Goal: Information Seeking & Learning: Check status

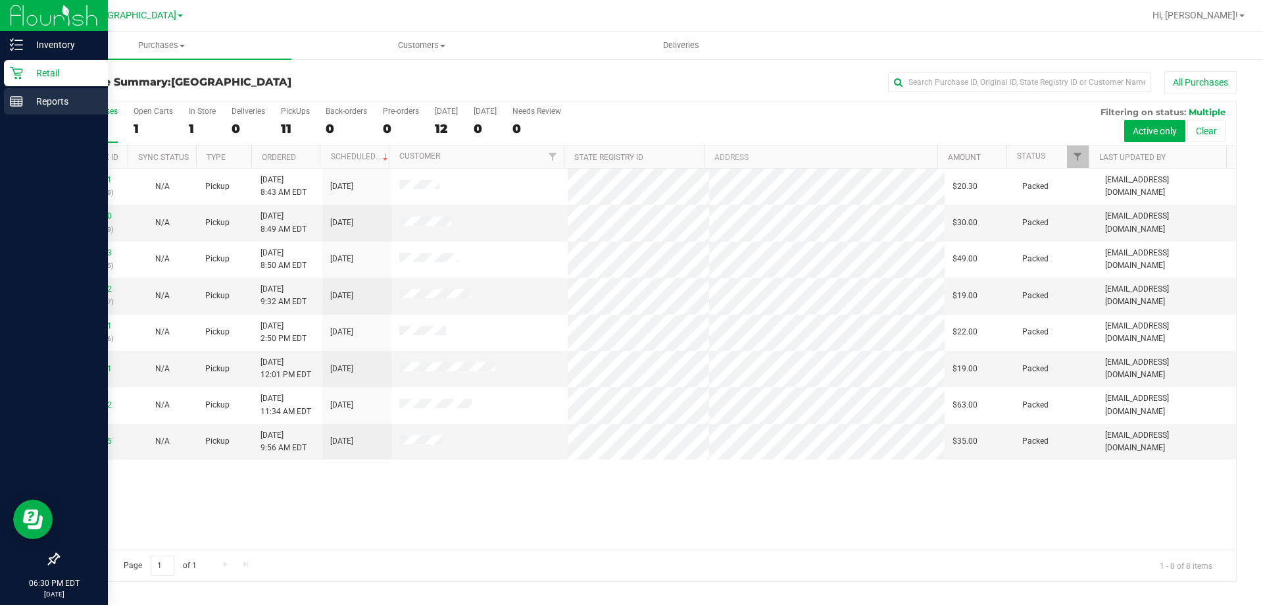
click at [30, 103] on p "Reports" at bounding box center [62, 101] width 79 height 16
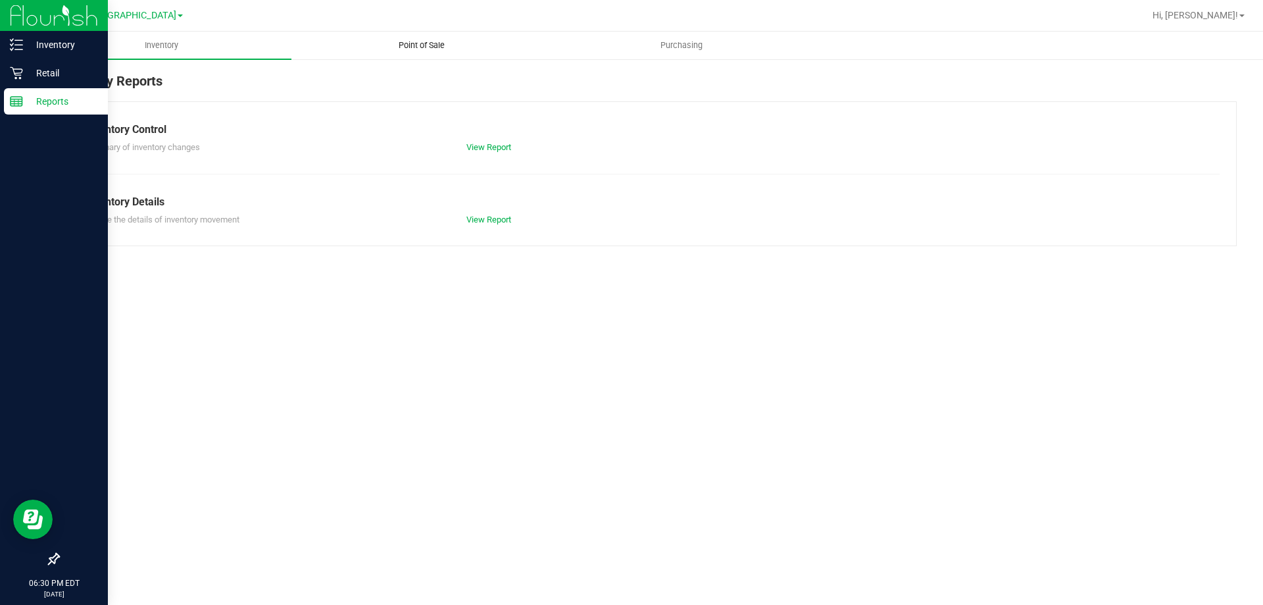
click at [421, 48] on span "Point of Sale" at bounding box center [422, 45] width 82 height 12
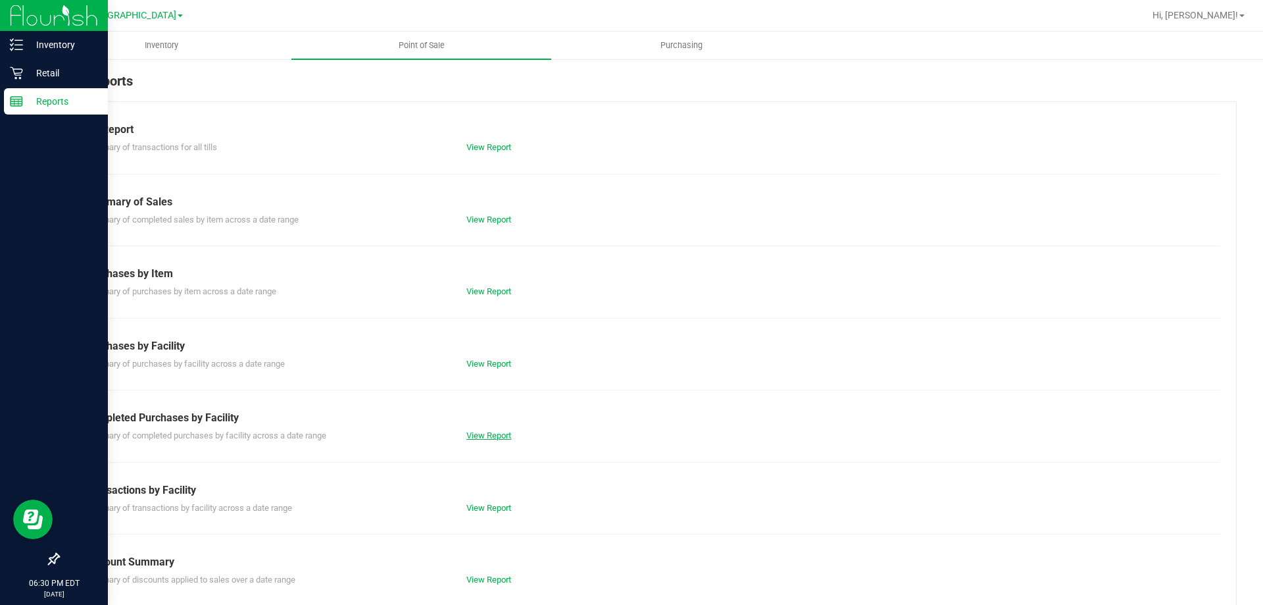
click at [484, 438] on link "View Report" at bounding box center [488, 435] width 45 height 10
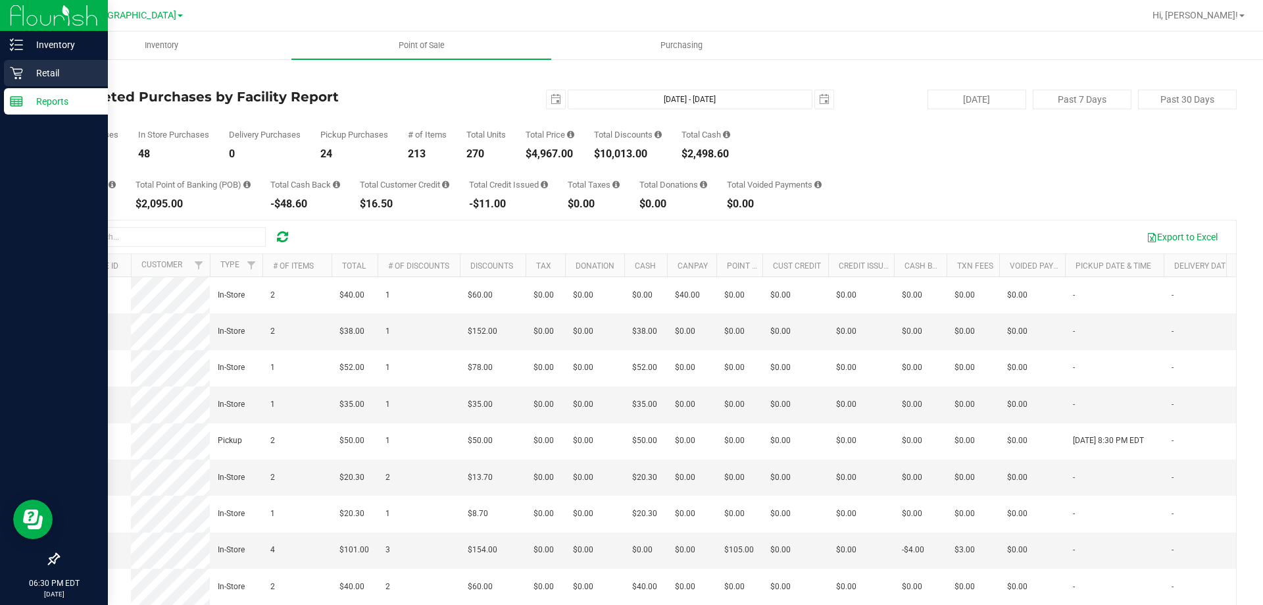
click at [22, 68] on icon at bounding box center [16, 72] width 13 height 13
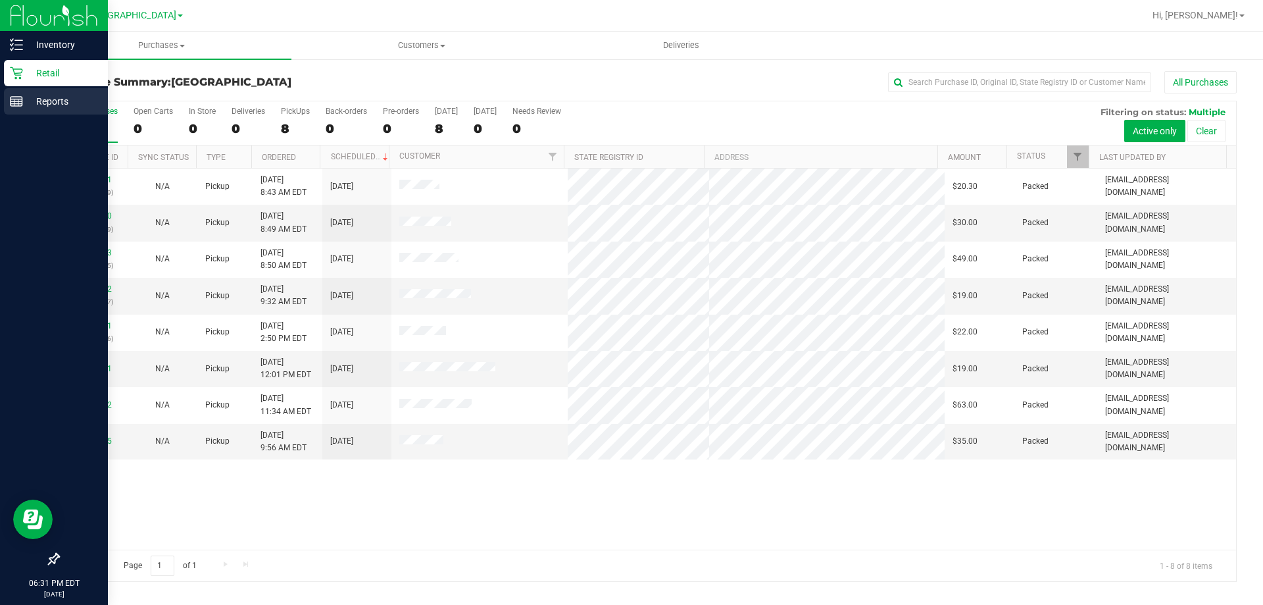
click at [73, 112] on div "Reports" at bounding box center [56, 101] width 104 height 26
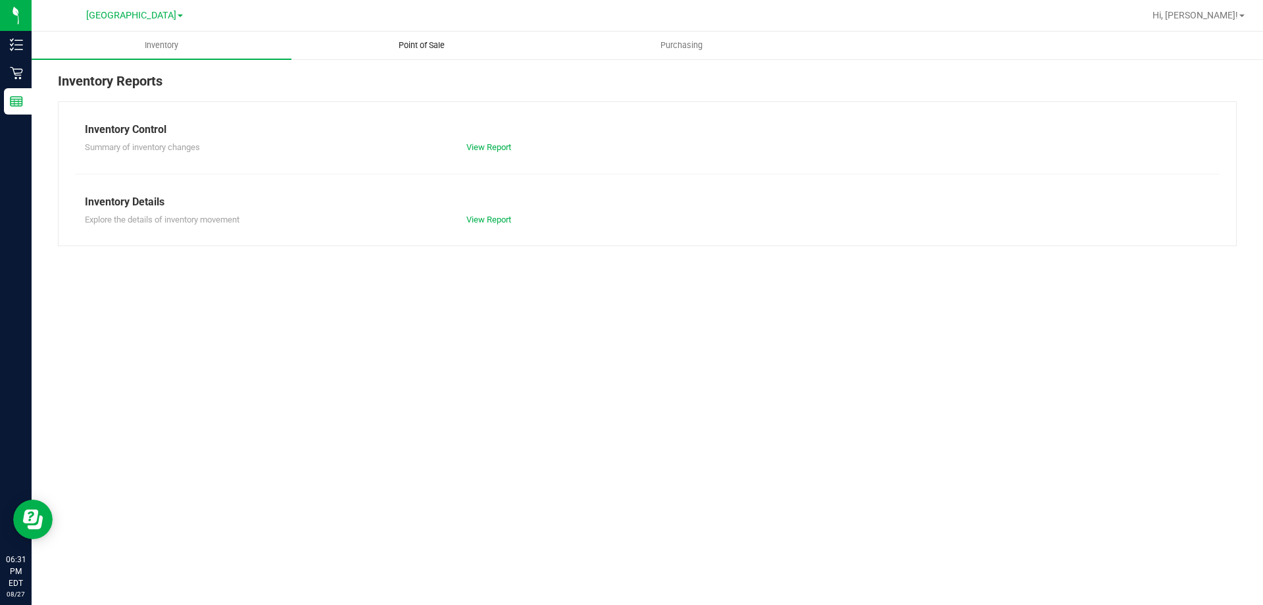
click at [434, 51] on span "Point of Sale" at bounding box center [422, 45] width 82 height 12
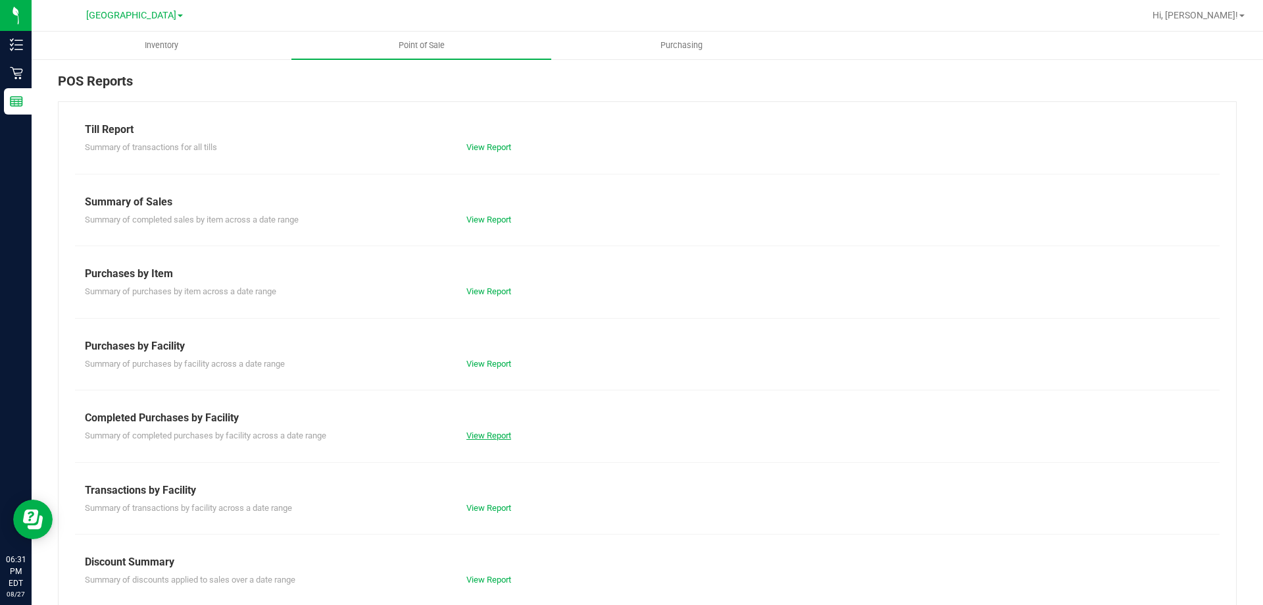
click at [485, 436] on link "View Report" at bounding box center [488, 435] width 45 height 10
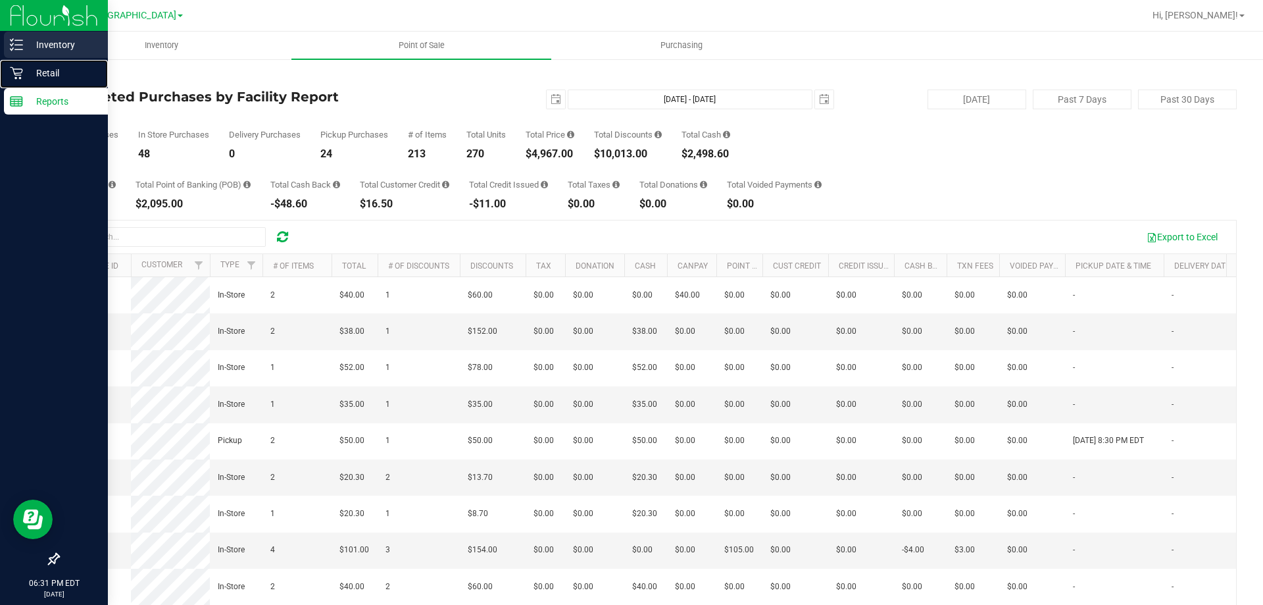
drag, startPoint x: 18, startPoint y: 76, endPoint x: 51, endPoint y: 52, distance: 40.5
click at [20, 74] on icon at bounding box center [16, 72] width 13 height 13
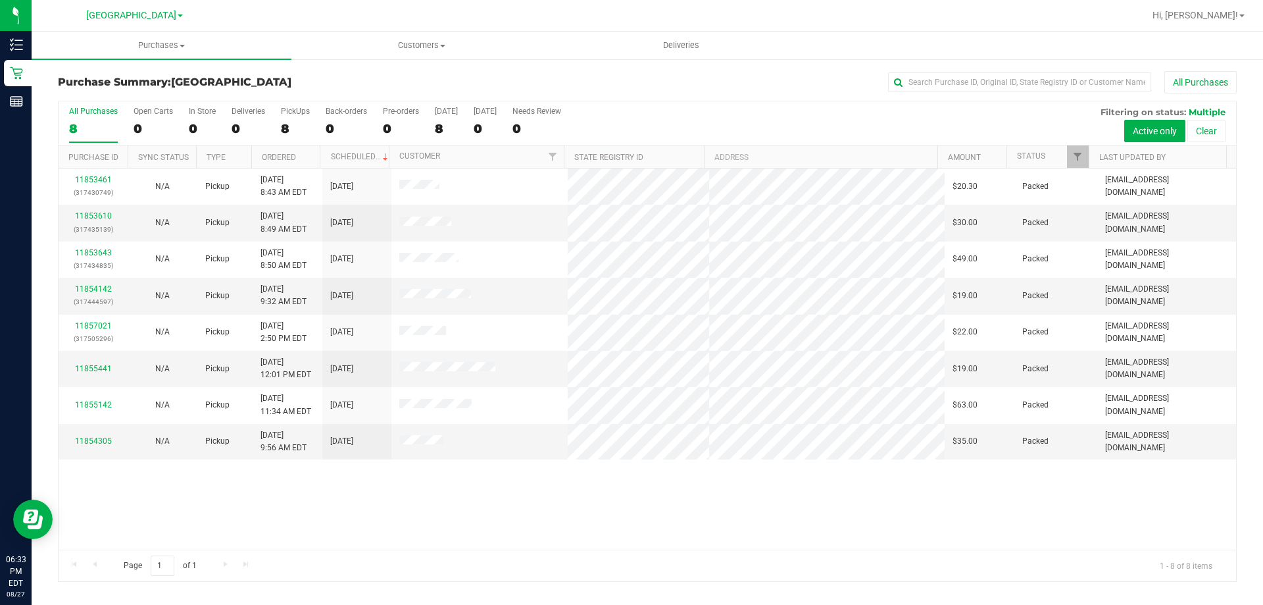
click at [795, 534] on div "11853461 (317430749) N/A Pickup [DATE] 8:43 AM EDT 8/27/2025 $20.30 Packed [EMA…" at bounding box center [648, 358] width 1178 height 381
click at [511, 478] on div "11853461 (317430749) N/A Pickup [DATE] 8:43 AM EDT 8/27/2025 $20.30 Packed [EMA…" at bounding box center [648, 358] width 1178 height 381
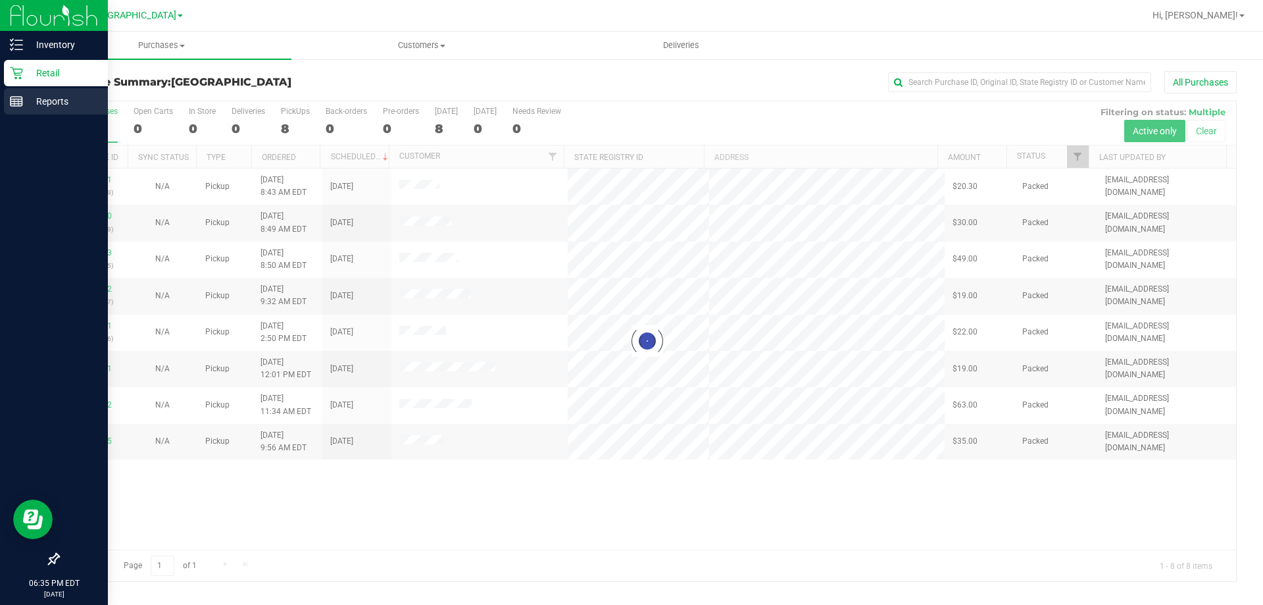
click at [9, 91] on div "Reports" at bounding box center [56, 101] width 104 height 26
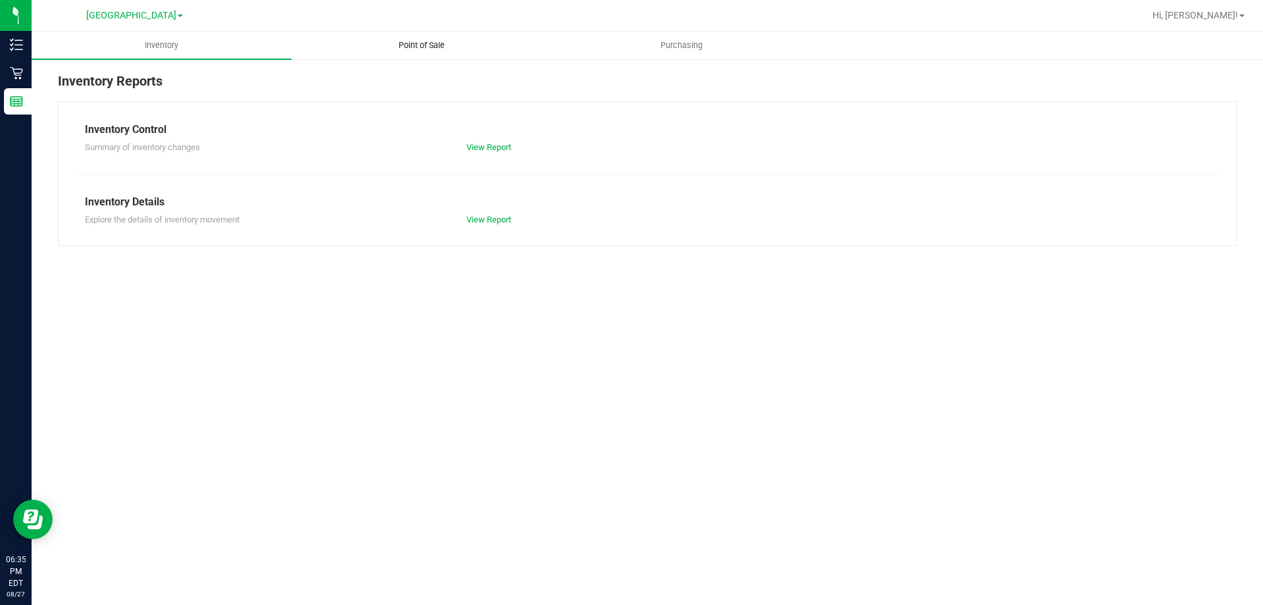
click at [404, 49] on span "Point of Sale" at bounding box center [422, 45] width 82 height 12
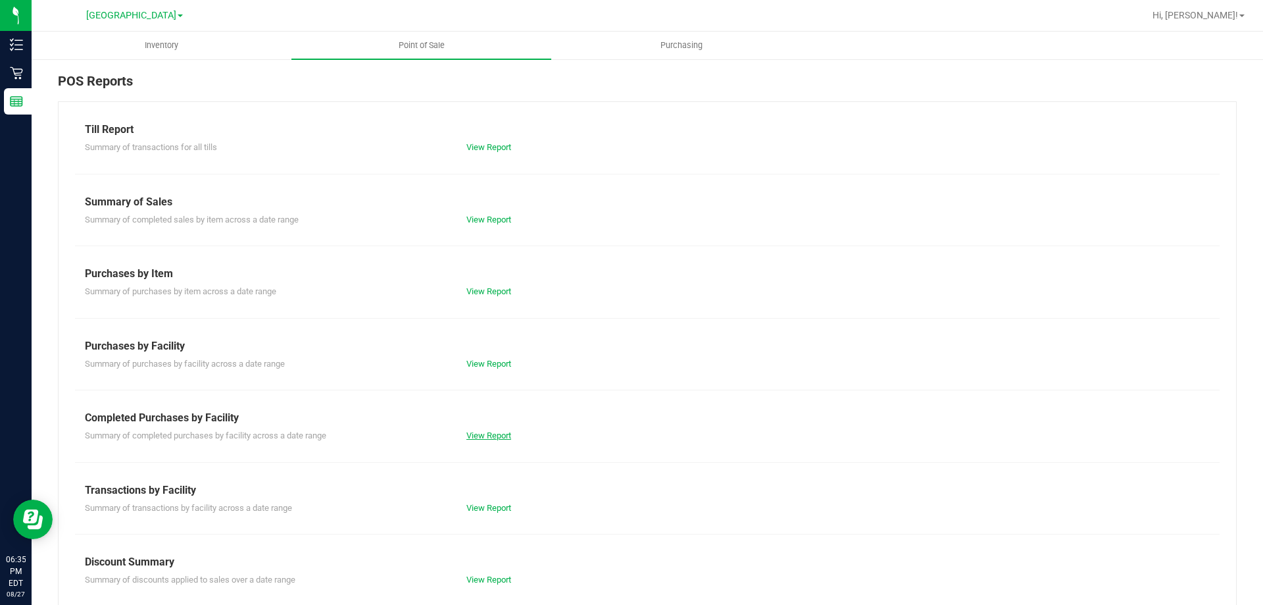
click at [484, 438] on link "View Report" at bounding box center [488, 435] width 45 height 10
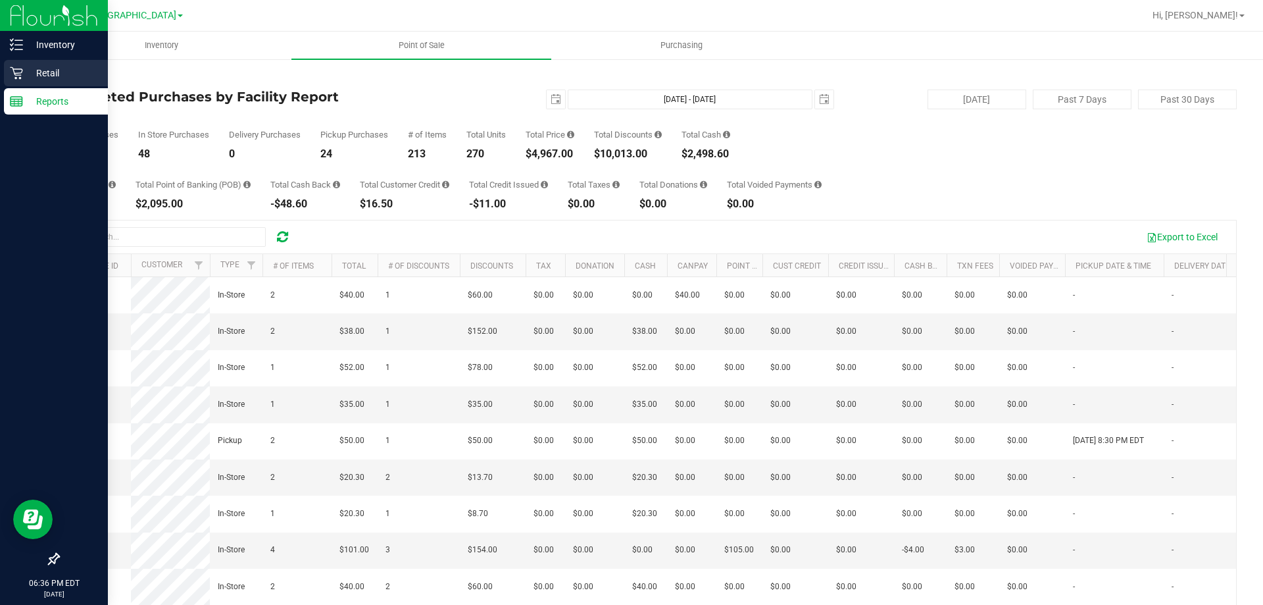
click at [50, 69] on p "Retail" at bounding box center [62, 73] width 79 height 16
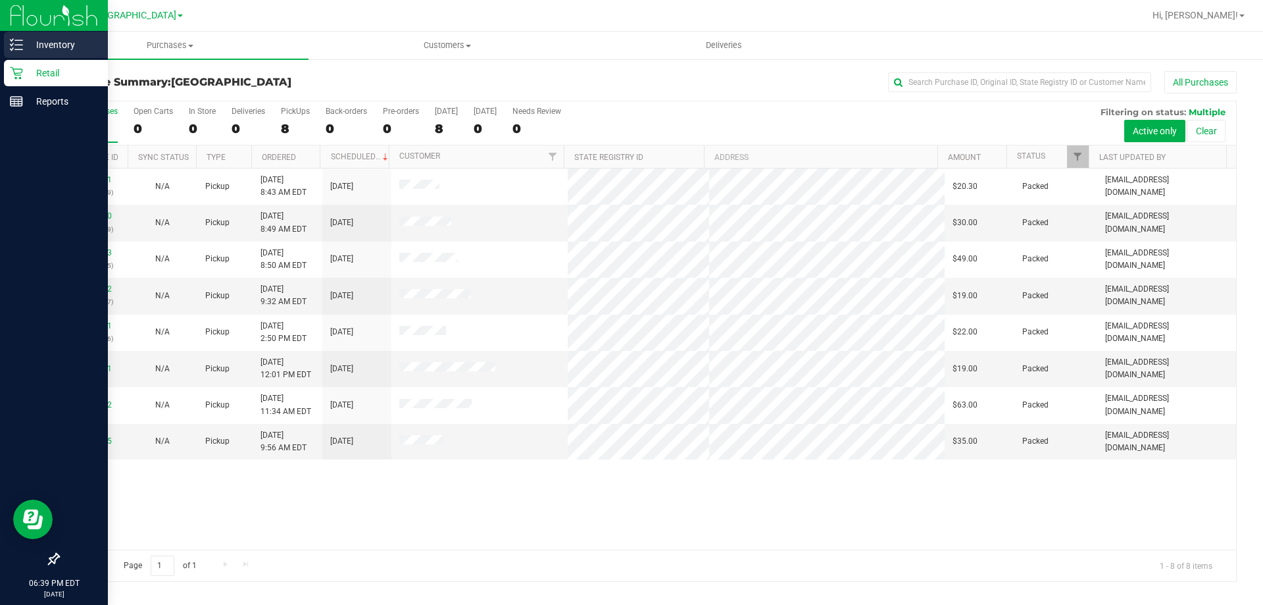
click at [53, 45] on p "Inventory" at bounding box center [62, 45] width 79 height 16
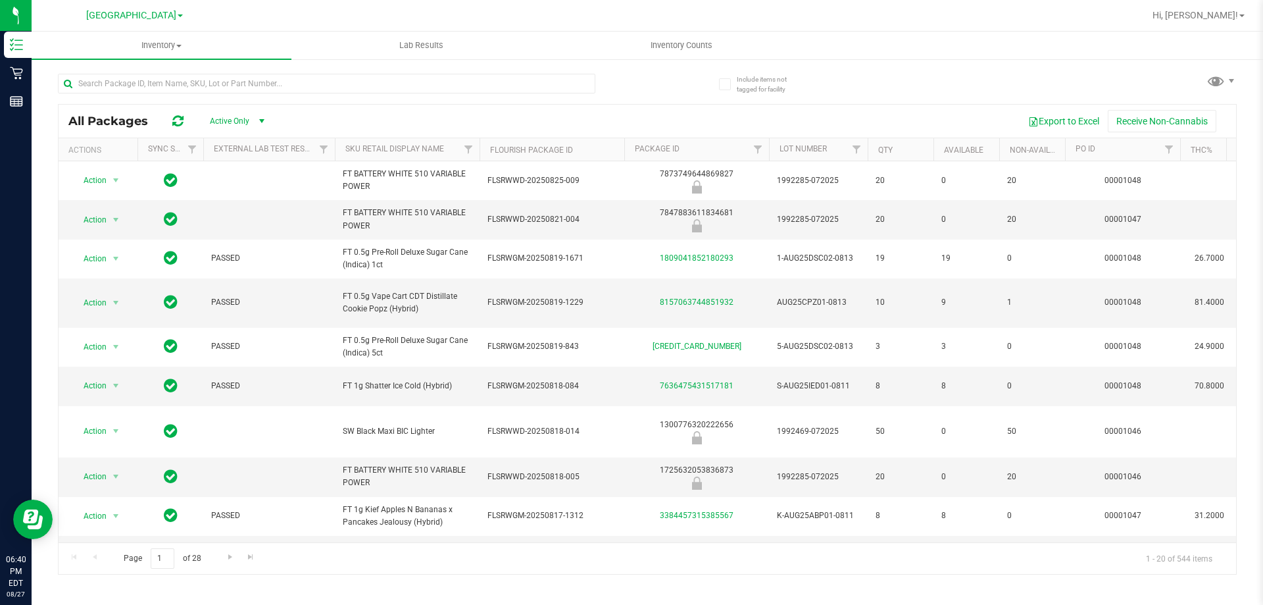
click at [168, 18] on link "[GEOGRAPHIC_DATA]" at bounding box center [134, 15] width 97 height 12
click at [106, 47] on link "[GEOGRAPHIC_DATA]" at bounding box center [134, 46] width 192 height 18
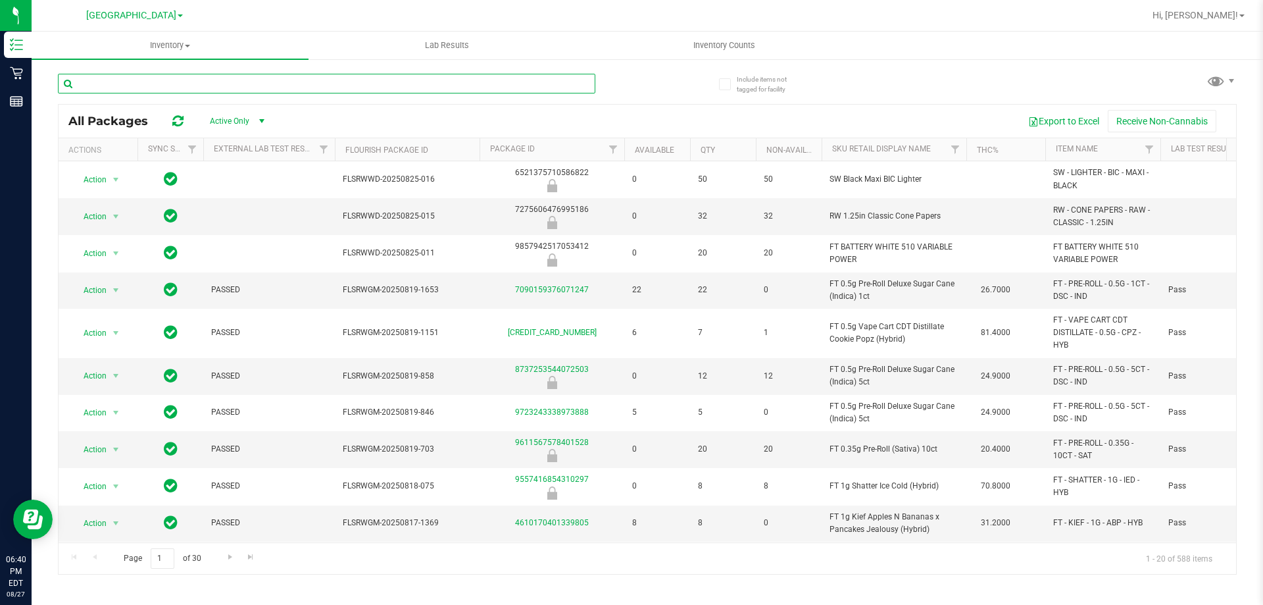
click at [143, 85] on input "text" at bounding box center [326, 84] width 537 height 20
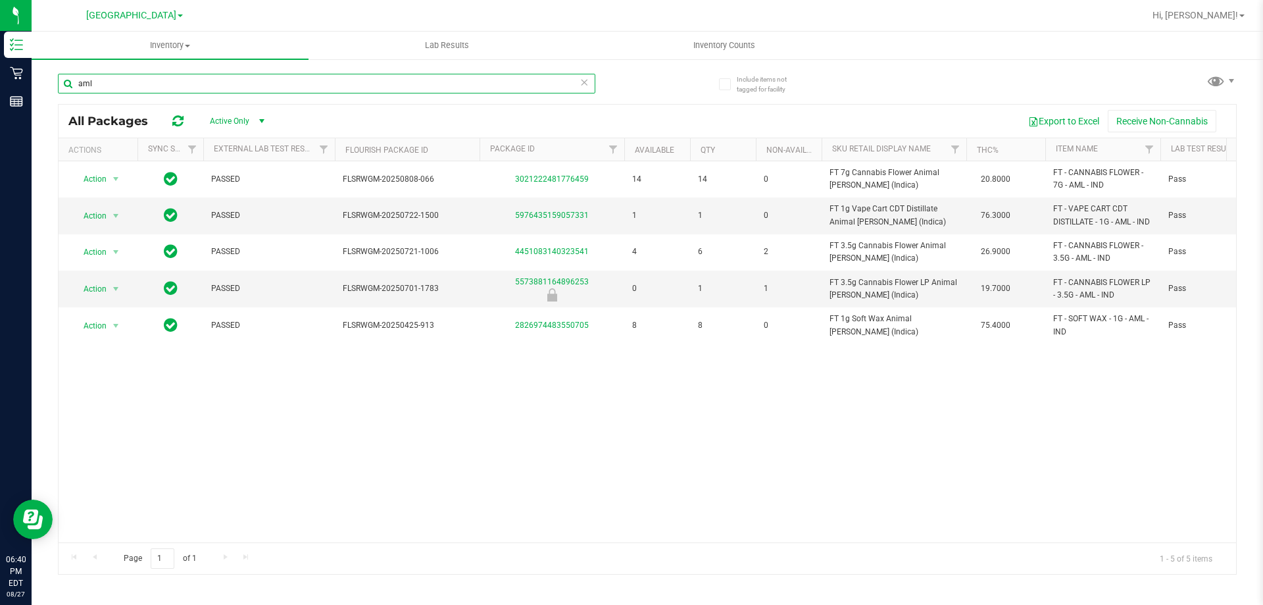
type input "aml"
click at [587, 81] on icon at bounding box center [584, 82] width 9 height 16
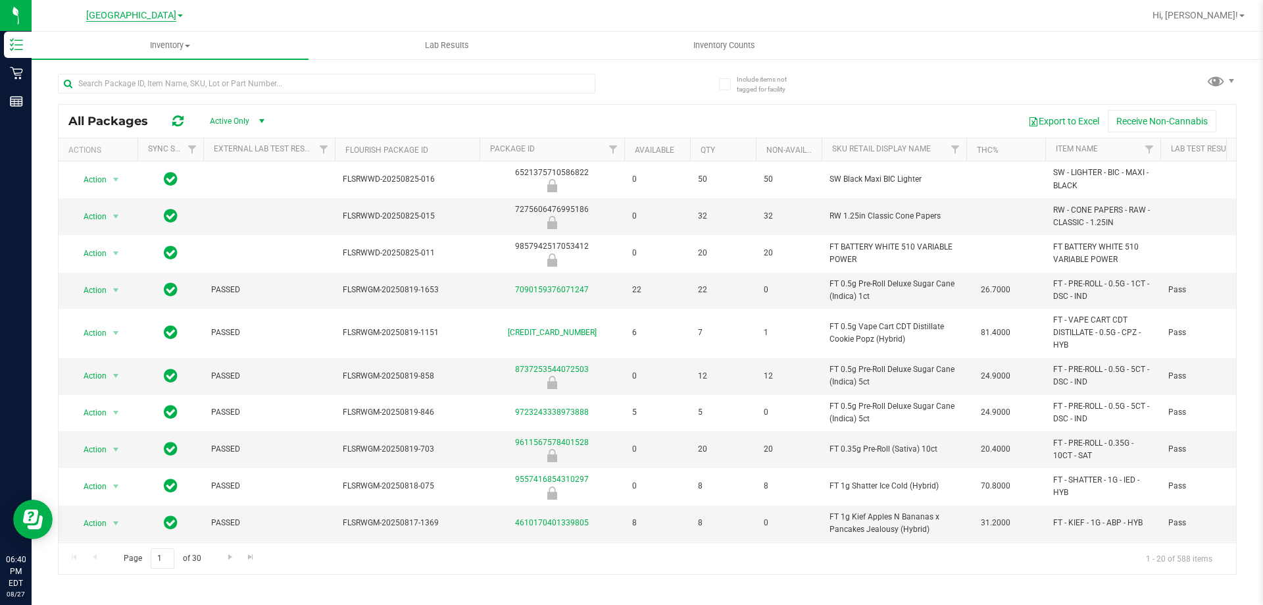
click at [168, 12] on span "[GEOGRAPHIC_DATA]" at bounding box center [131, 16] width 90 height 12
click at [147, 60] on link "[GEOGRAPHIC_DATA]" at bounding box center [134, 64] width 192 height 18
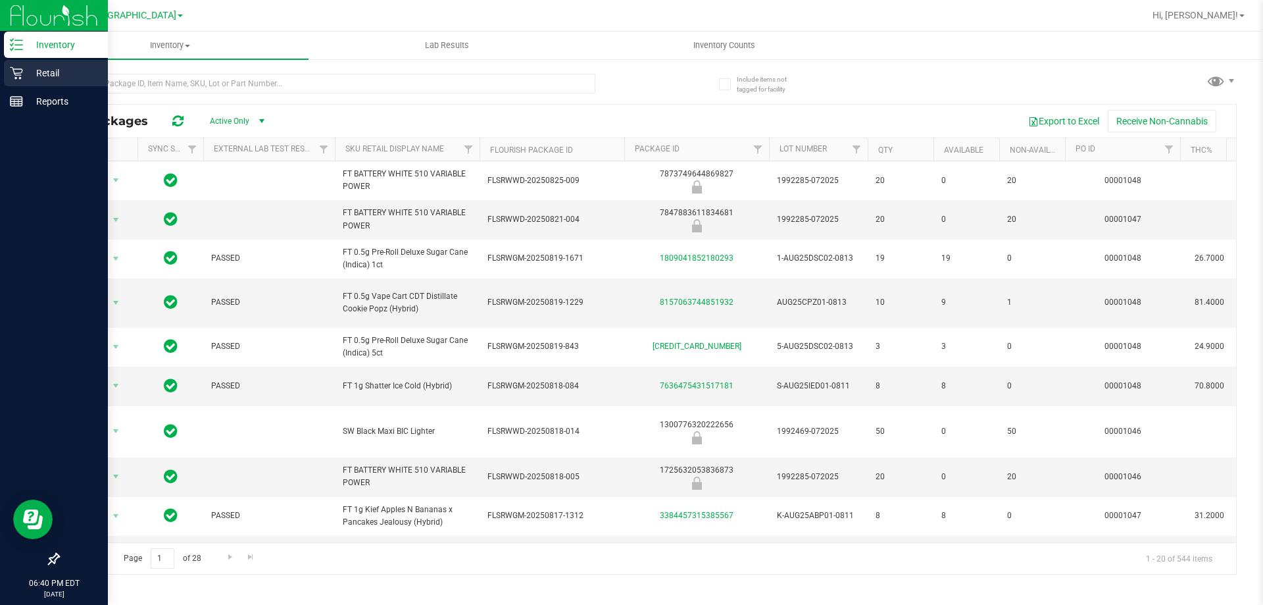
click at [28, 70] on p "Retail" at bounding box center [62, 73] width 79 height 16
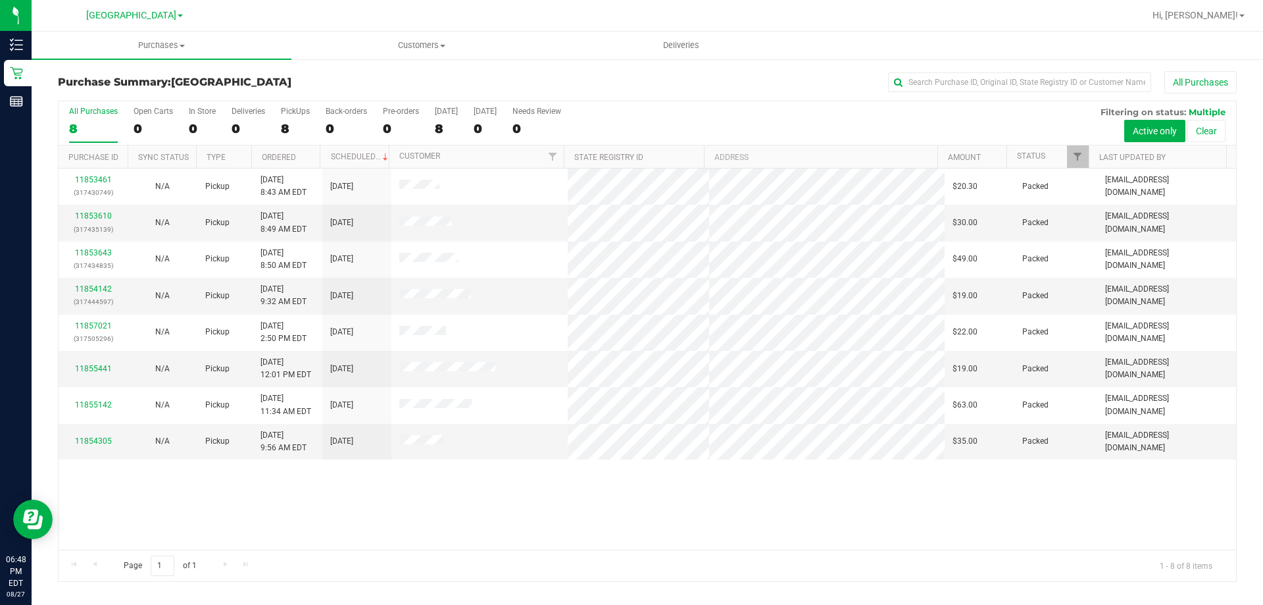
click at [1081, 482] on div "11853461 (317430749) N/A Pickup [DATE] 8:43 AM EDT 8/27/2025 $20.30 Packed [EMA…" at bounding box center [648, 358] width 1178 height 381
click at [935, 532] on div "11853461 (317430749) N/A Pickup [DATE] 8:43 AM EDT 8/27/2025 $20.30 Packed [EMA…" at bounding box center [648, 358] width 1178 height 381
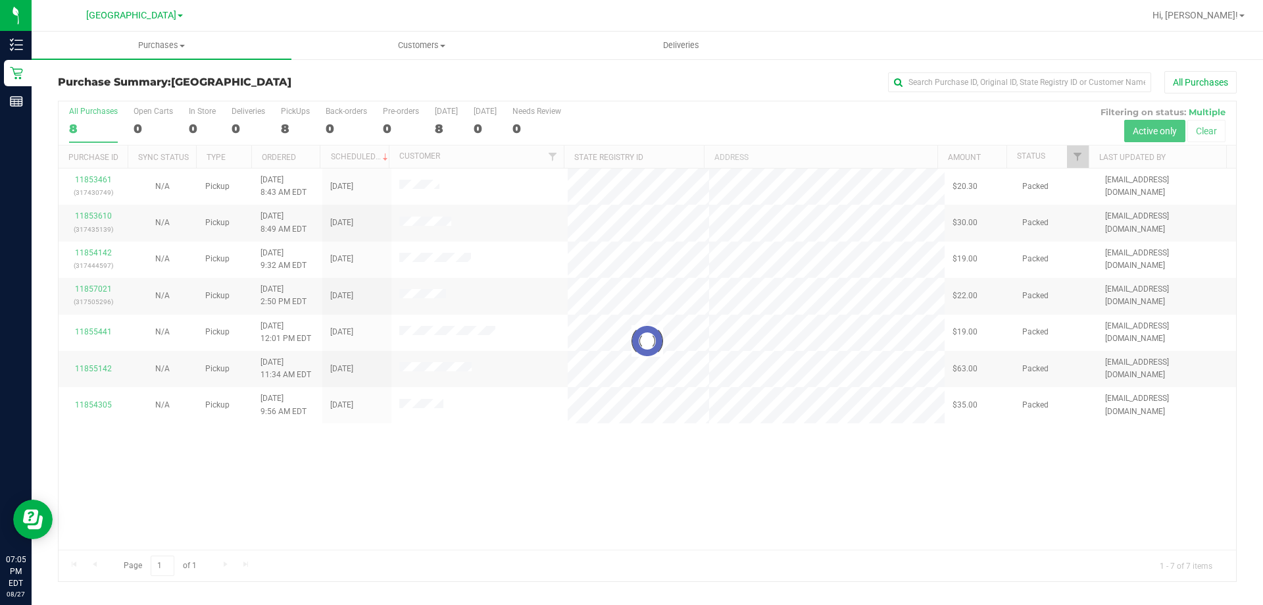
click at [724, 426] on div at bounding box center [648, 341] width 1178 height 480
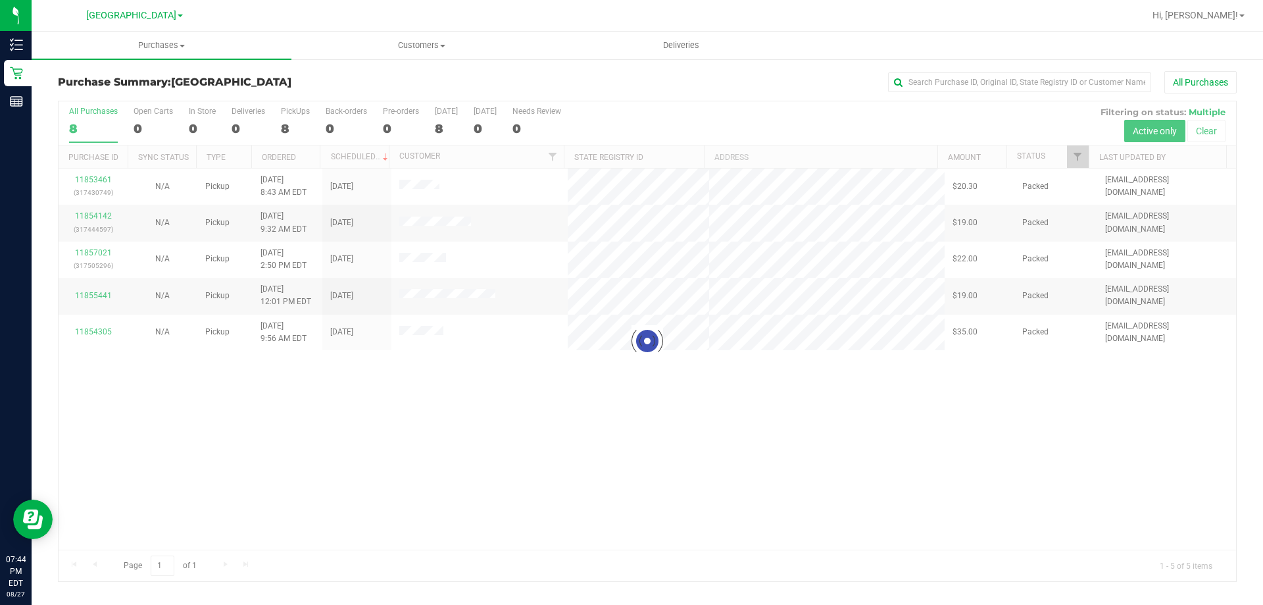
click at [553, 462] on div at bounding box center [648, 341] width 1178 height 480
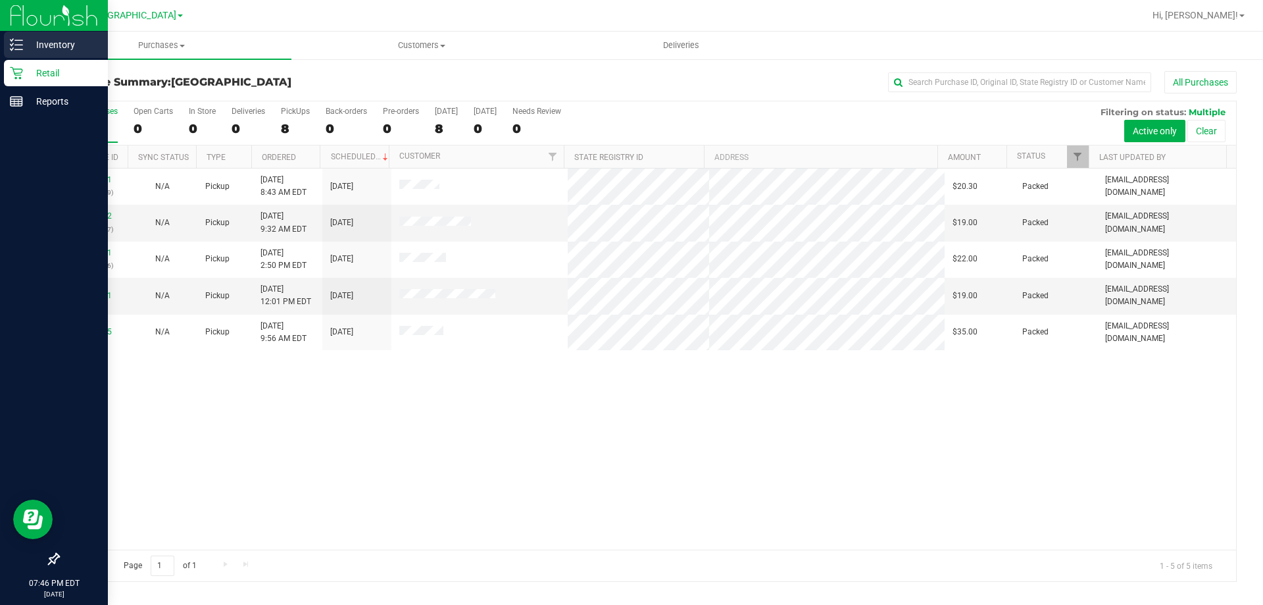
click at [24, 47] on p "Inventory" at bounding box center [62, 45] width 79 height 16
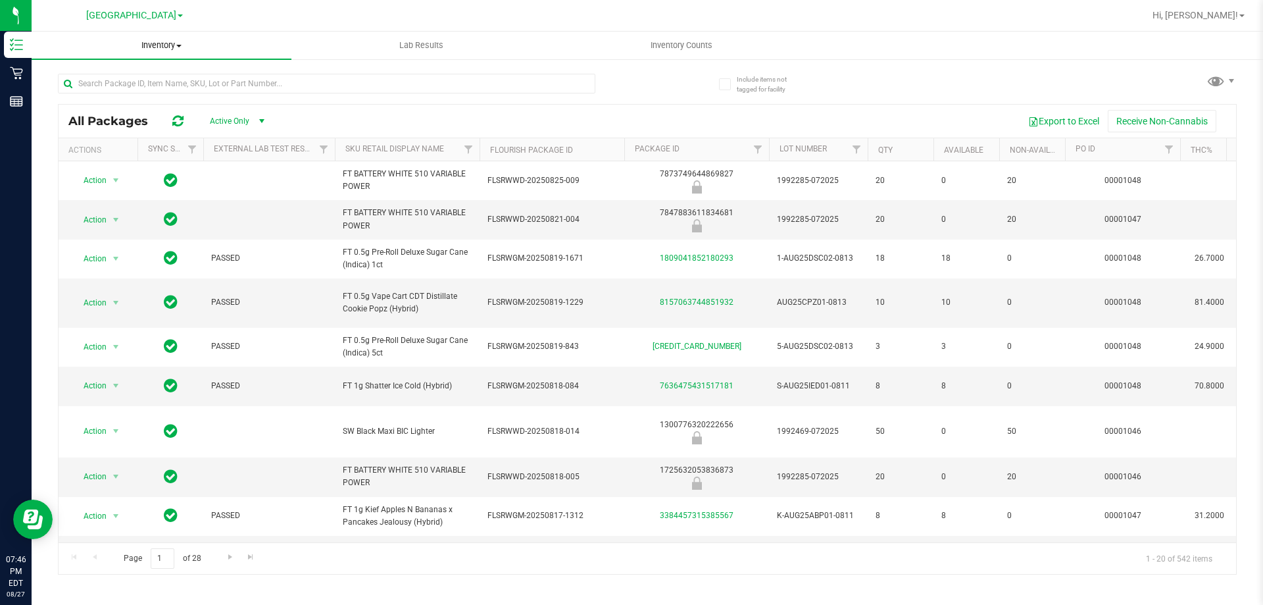
click at [174, 42] on span "Inventory" at bounding box center [162, 45] width 260 height 12
click at [103, 93] on span "All inventory" at bounding box center [76, 94] width 89 height 11
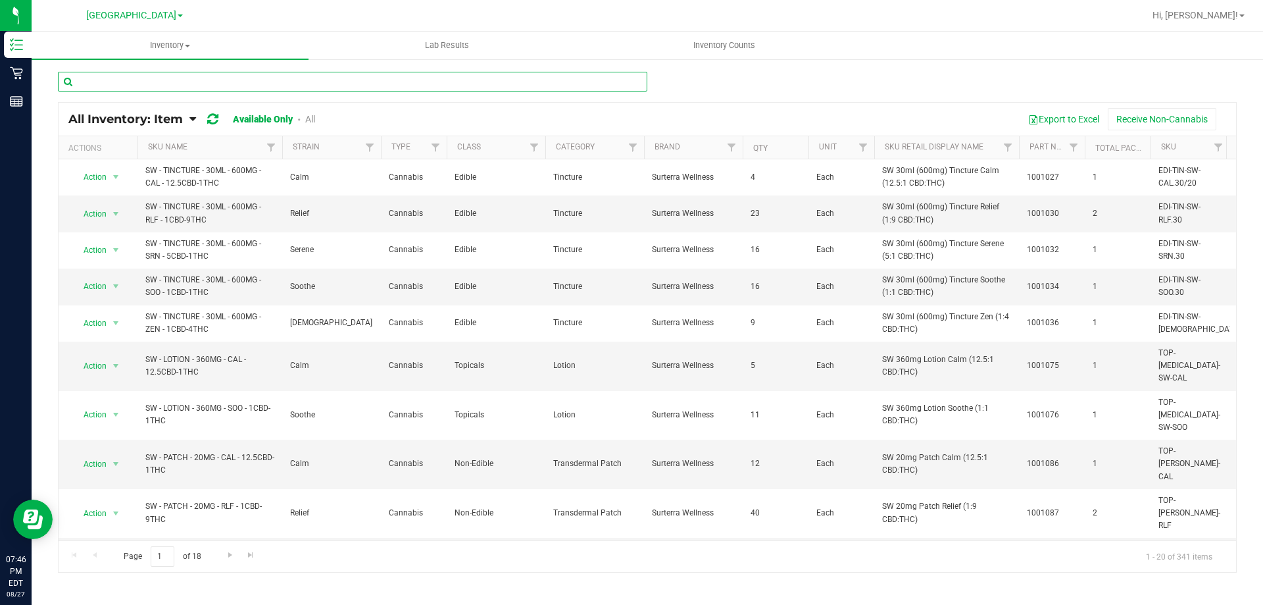
click at [120, 79] on input "text" at bounding box center [352, 82] width 589 height 20
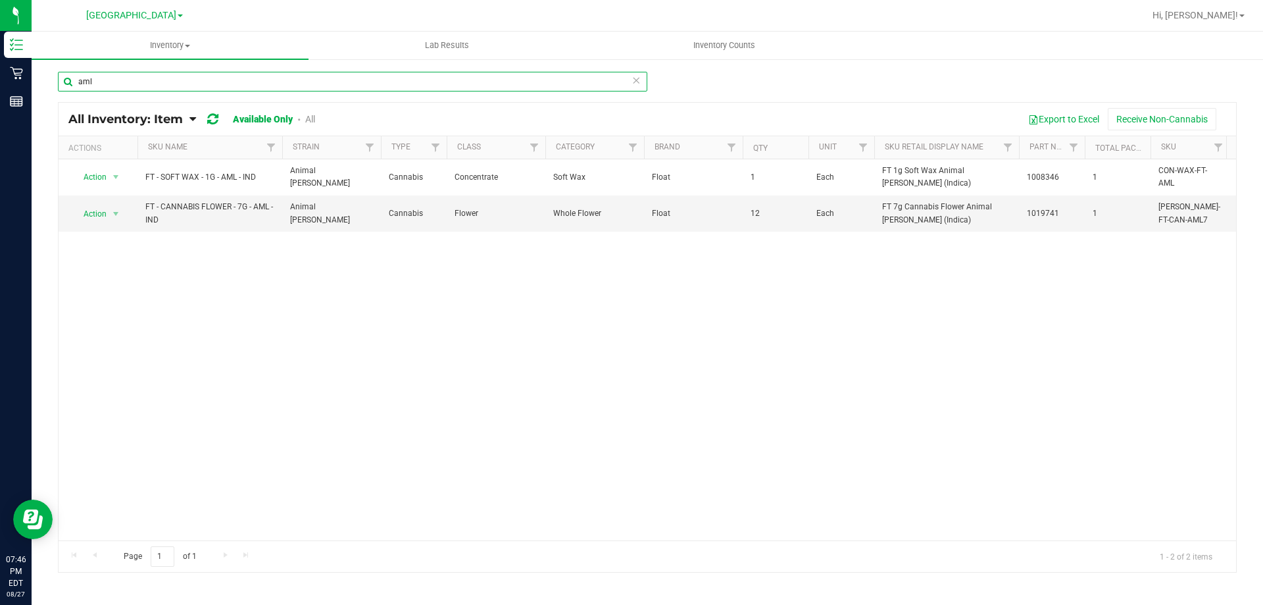
type input "aml"
click at [315, 119] on link "All" at bounding box center [310, 119] width 10 height 11
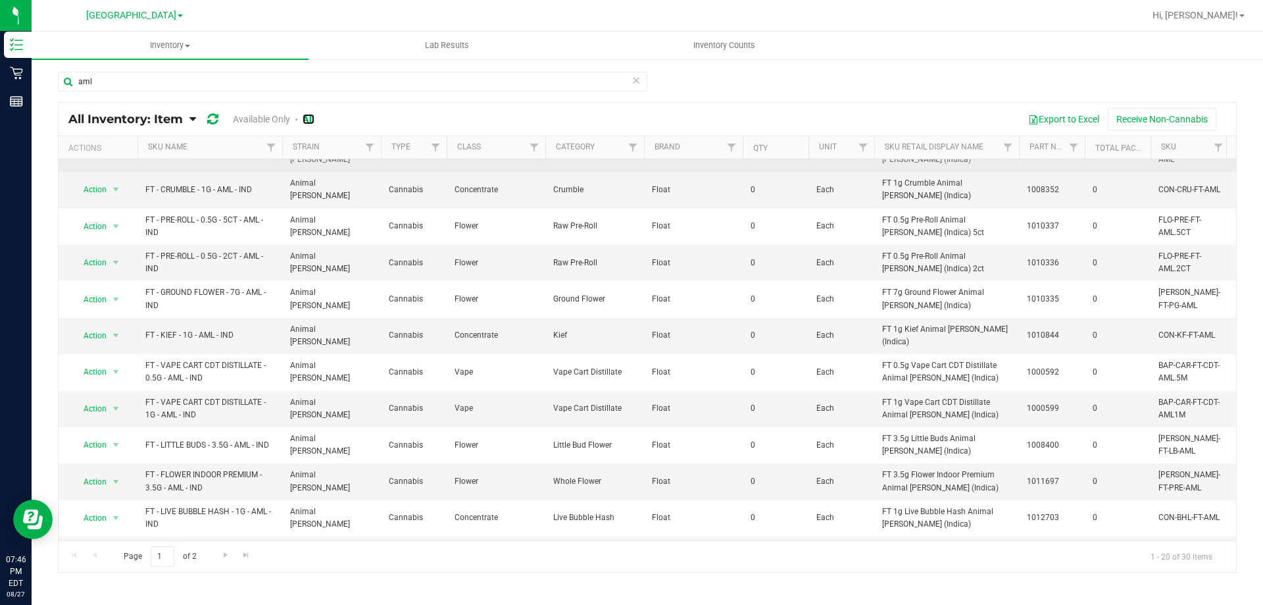
scroll to position [132, 0]
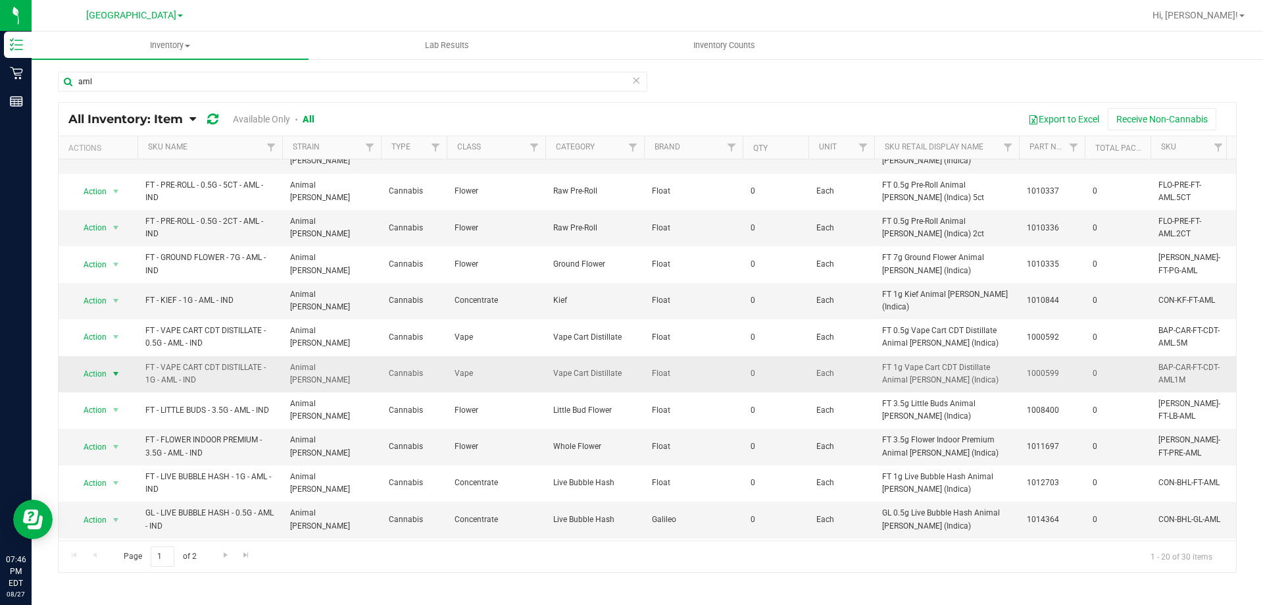
click at [112, 368] on span "select" at bounding box center [116, 373] width 11 height 11
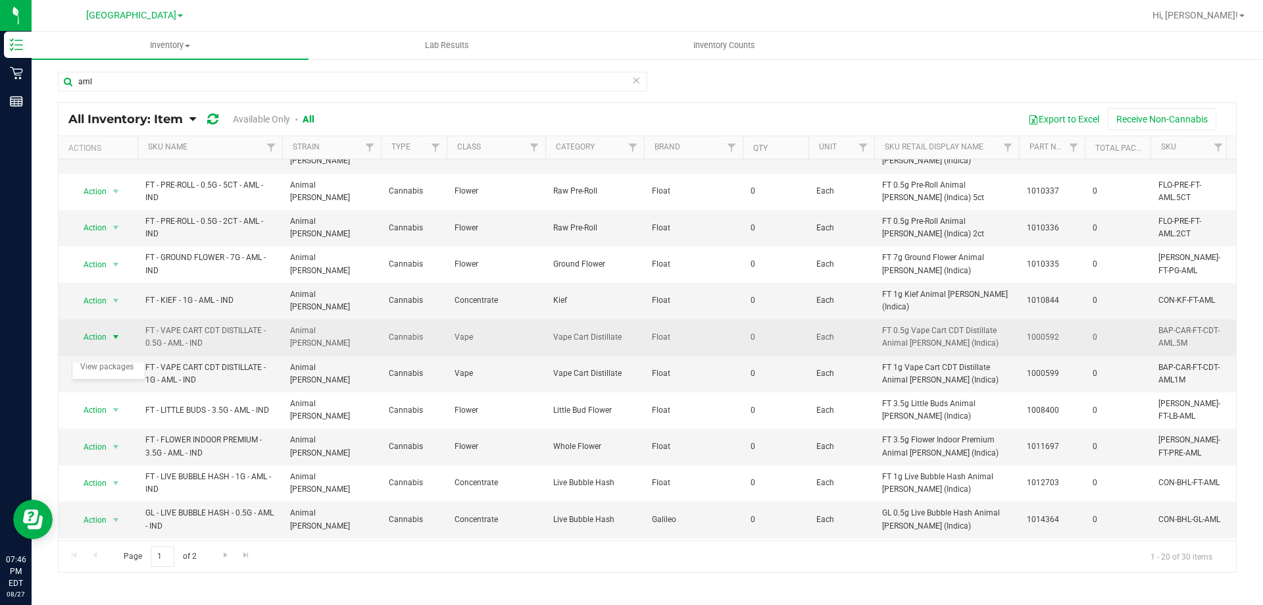
click at [118, 332] on span "select" at bounding box center [116, 337] width 11 height 11
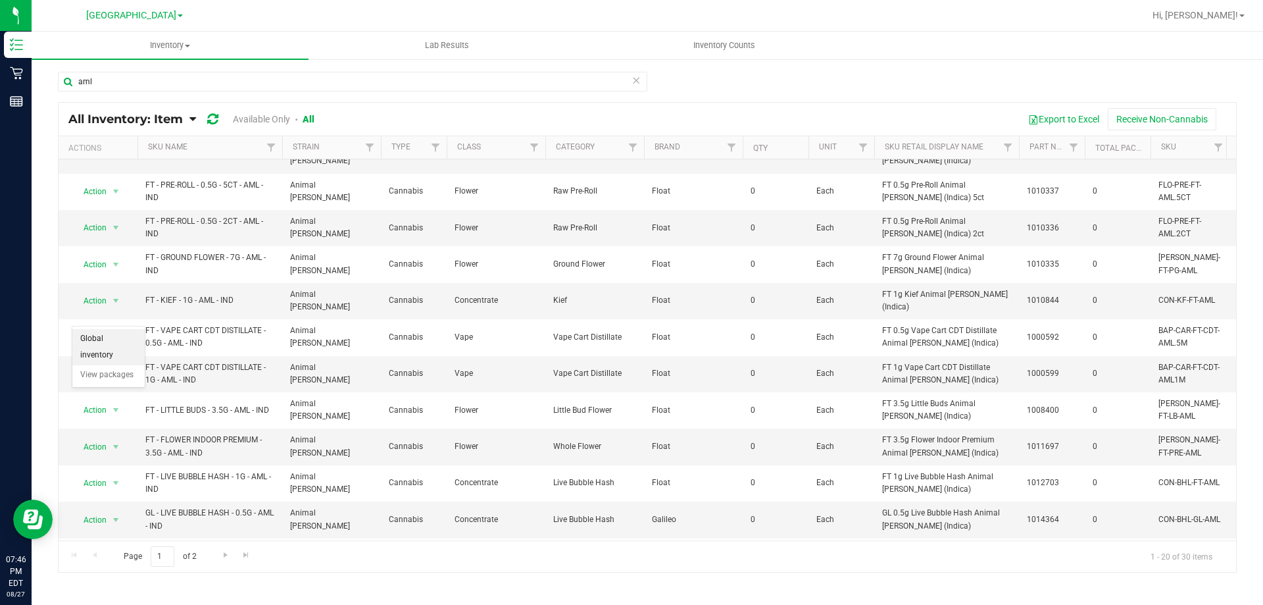
click at [121, 332] on li "Global inventory" at bounding box center [108, 347] width 72 height 36
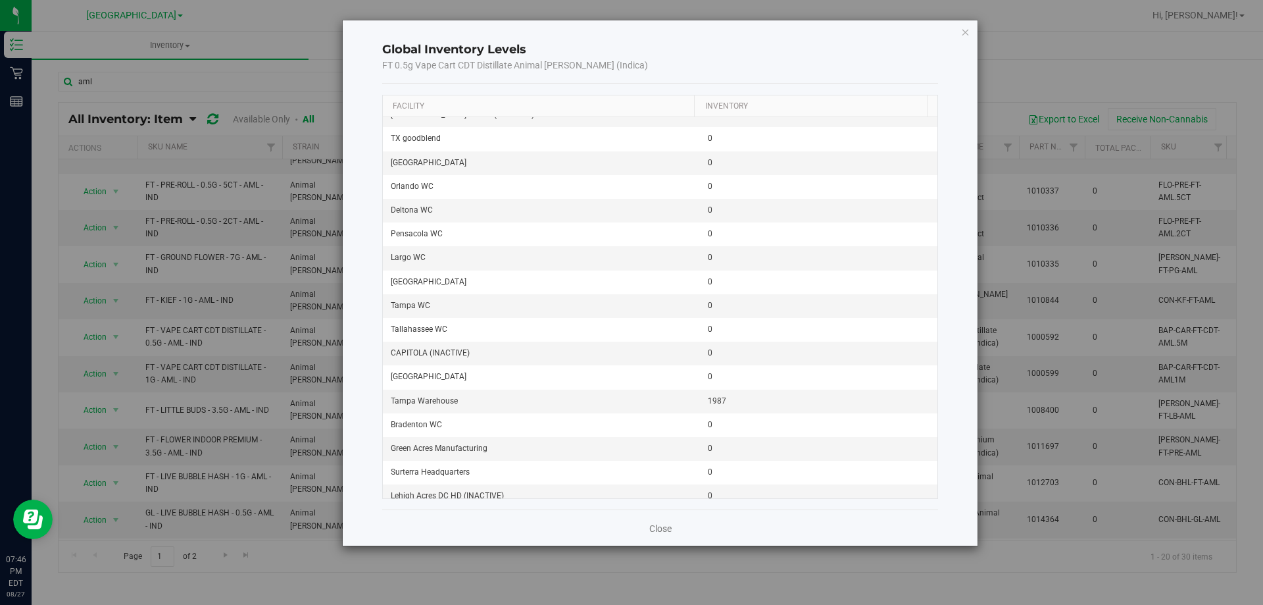
scroll to position [1316, 0]
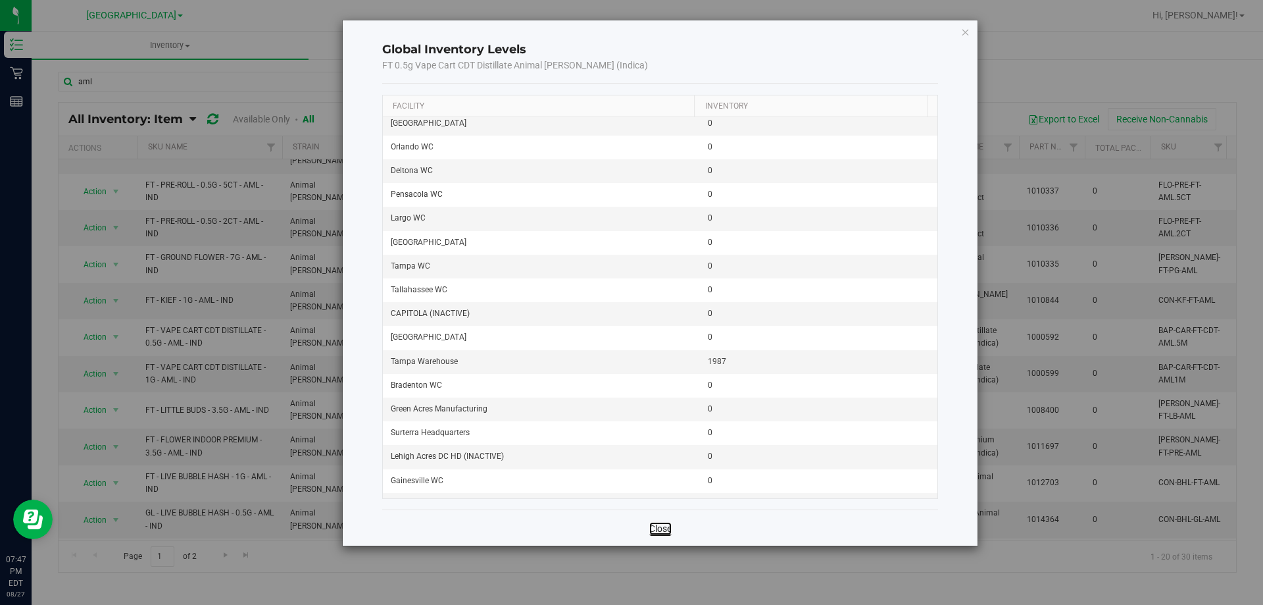
click at [649, 523] on link "Close" at bounding box center [660, 528] width 22 height 13
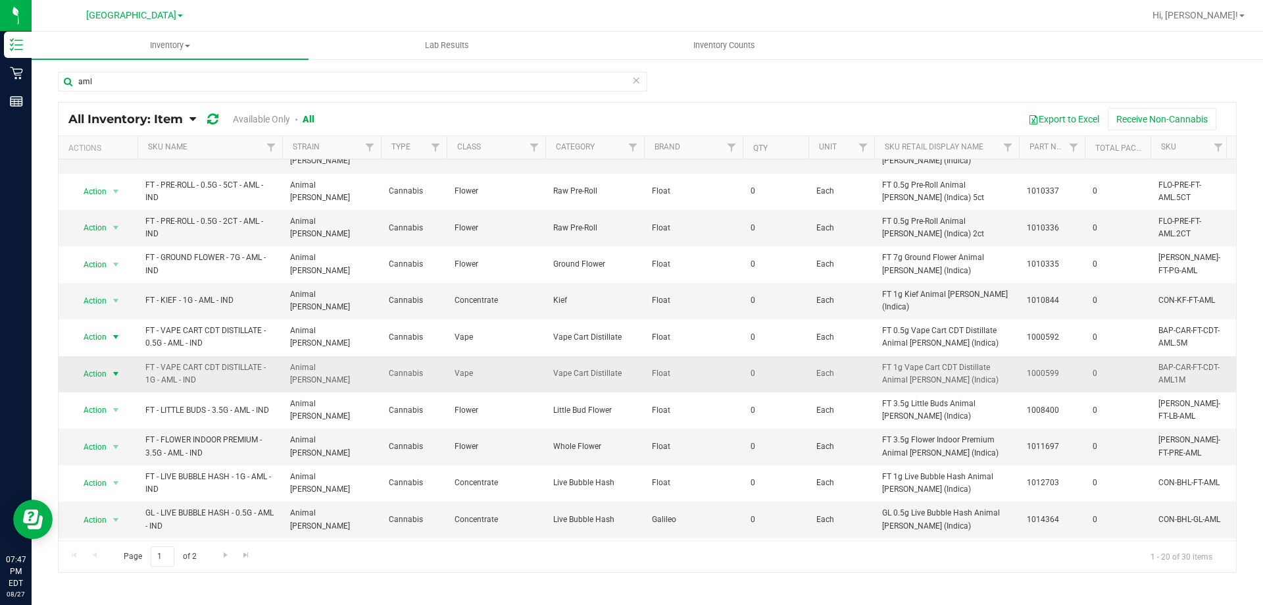
click at [115, 368] on span "select" at bounding box center [116, 373] width 11 height 11
click at [116, 365] on li "Global inventory" at bounding box center [108, 383] width 72 height 36
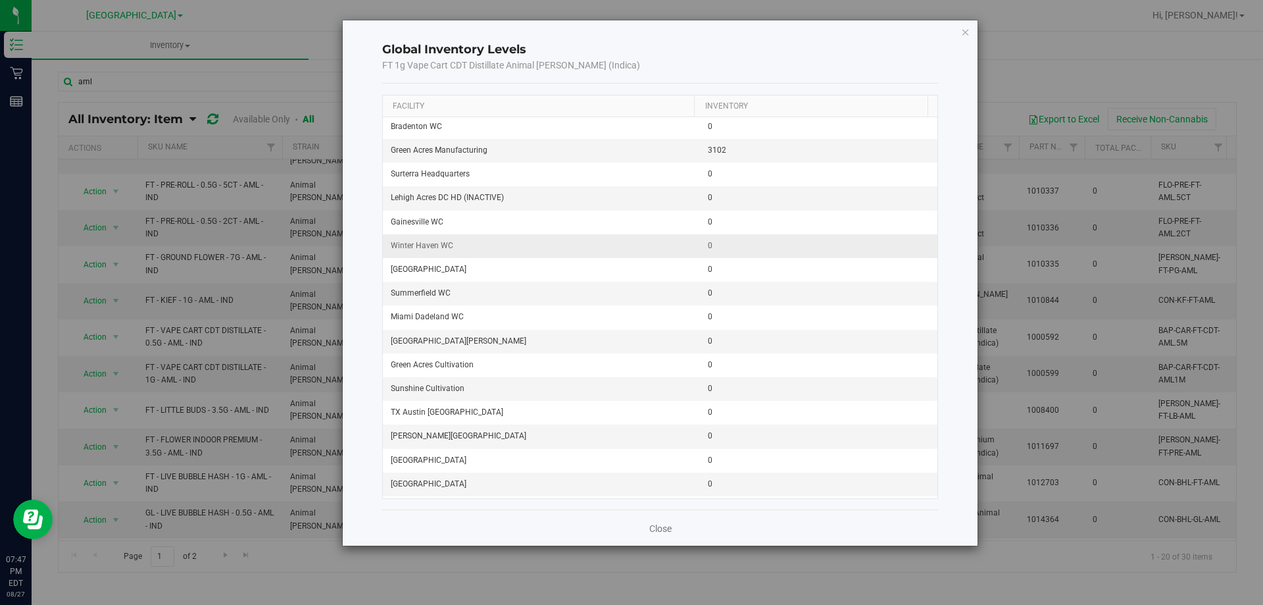
scroll to position [1579, 0]
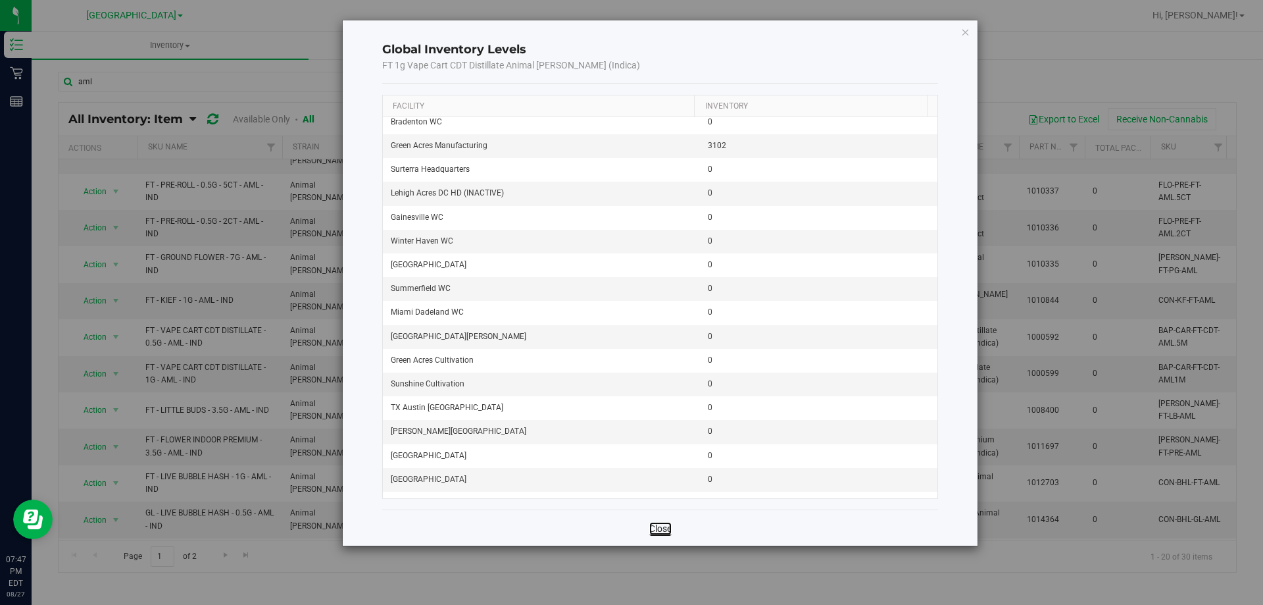
click at [660, 526] on link "Close" at bounding box center [660, 528] width 22 height 13
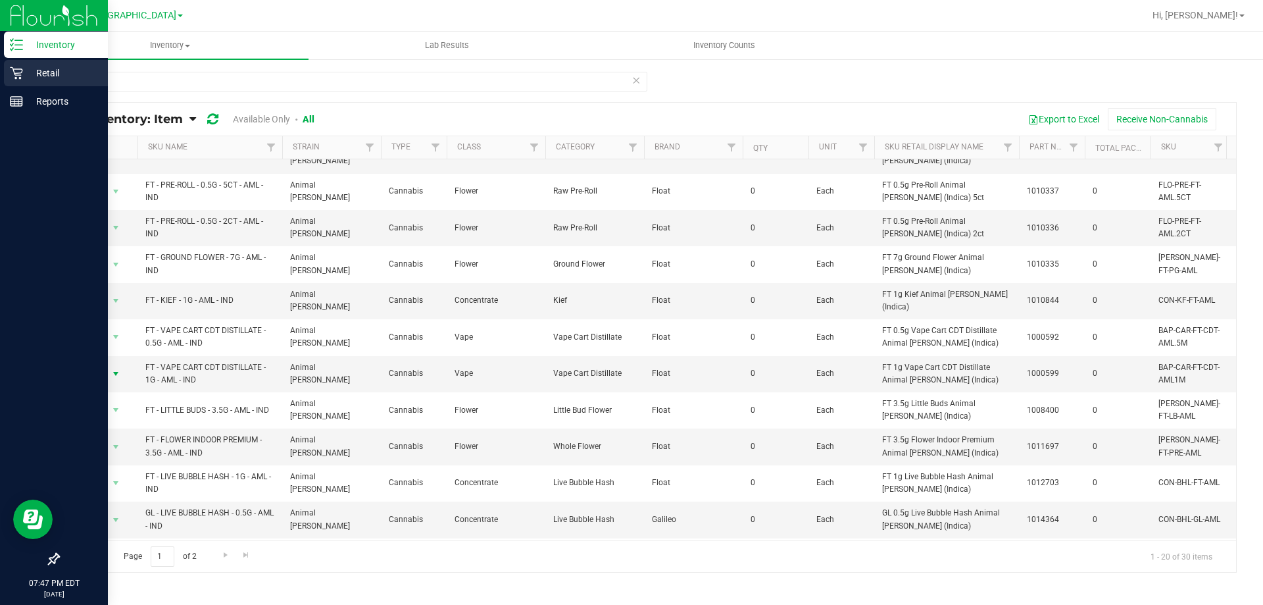
click at [20, 65] on div "Retail" at bounding box center [56, 73] width 104 height 26
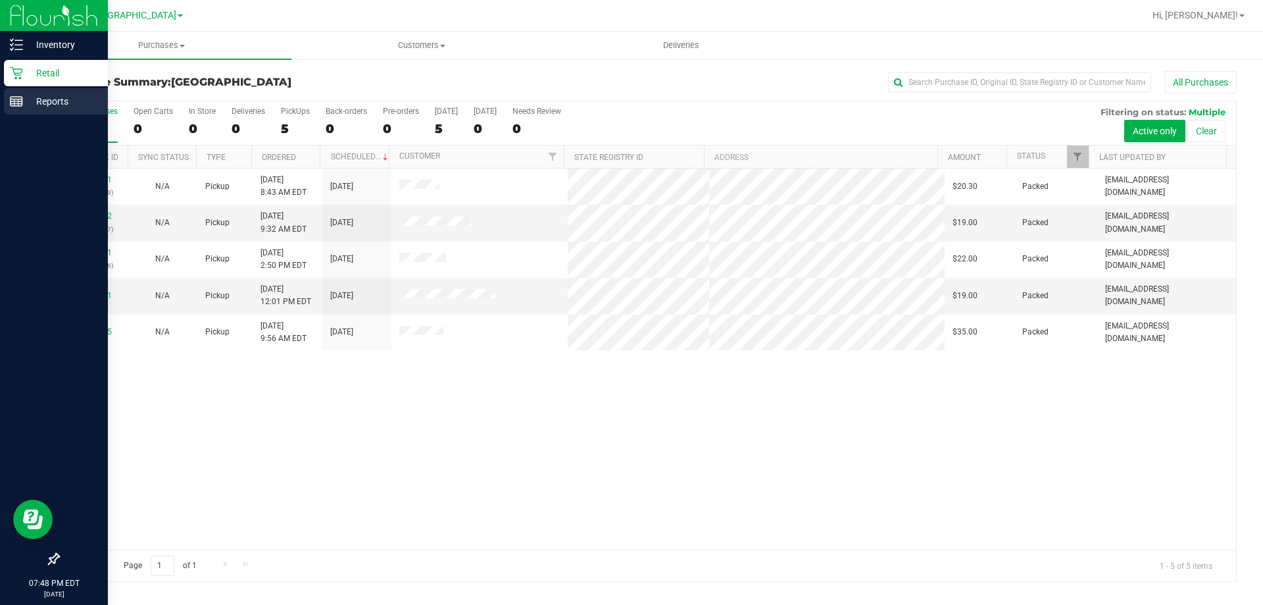
click at [13, 93] on div "Reports" at bounding box center [56, 101] width 104 height 26
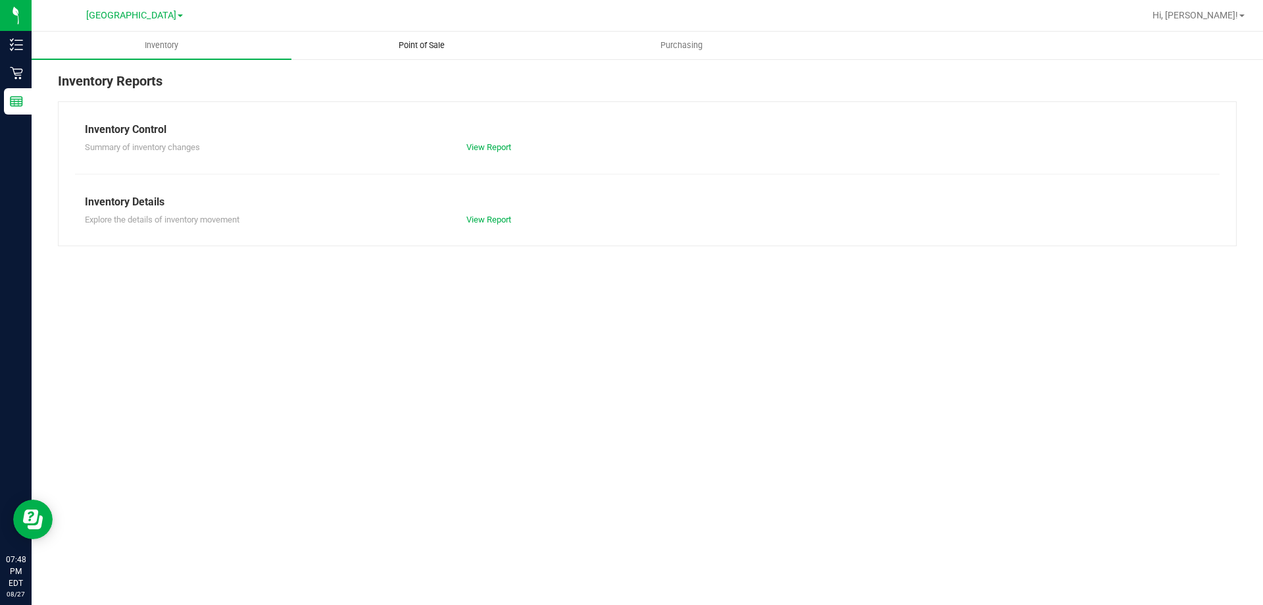
click at [432, 41] on span "Point of Sale" at bounding box center [422, 45] width 82 height 12
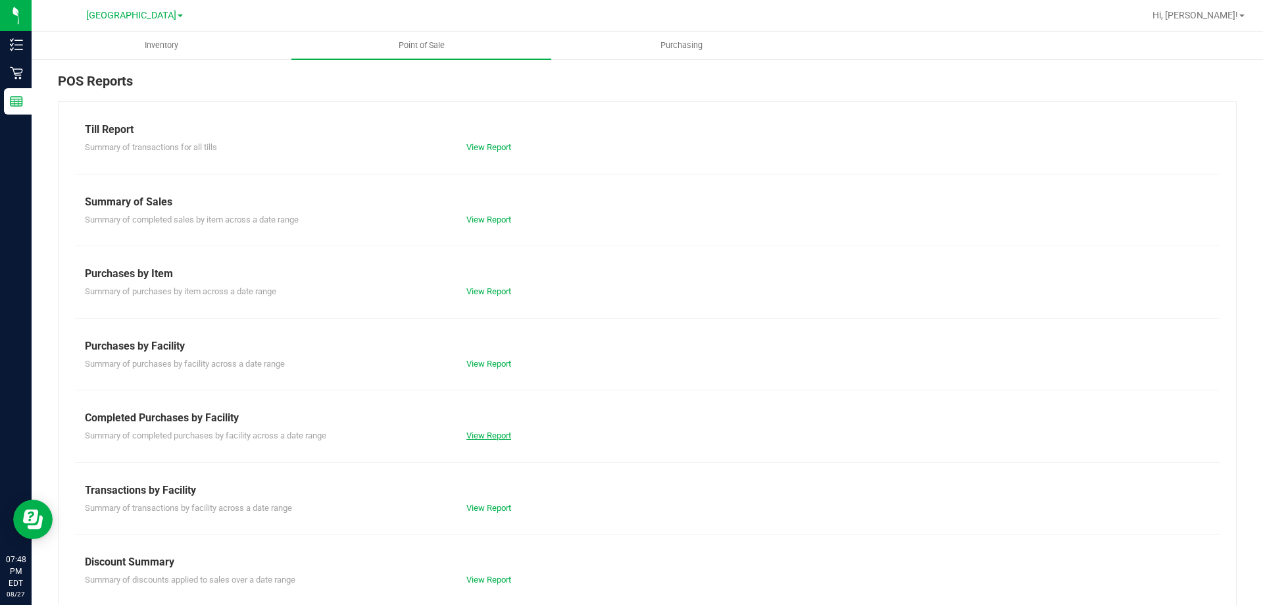
click at [483, 439] on link "View Report" at bounding box center [488, 435] width 45 height 10
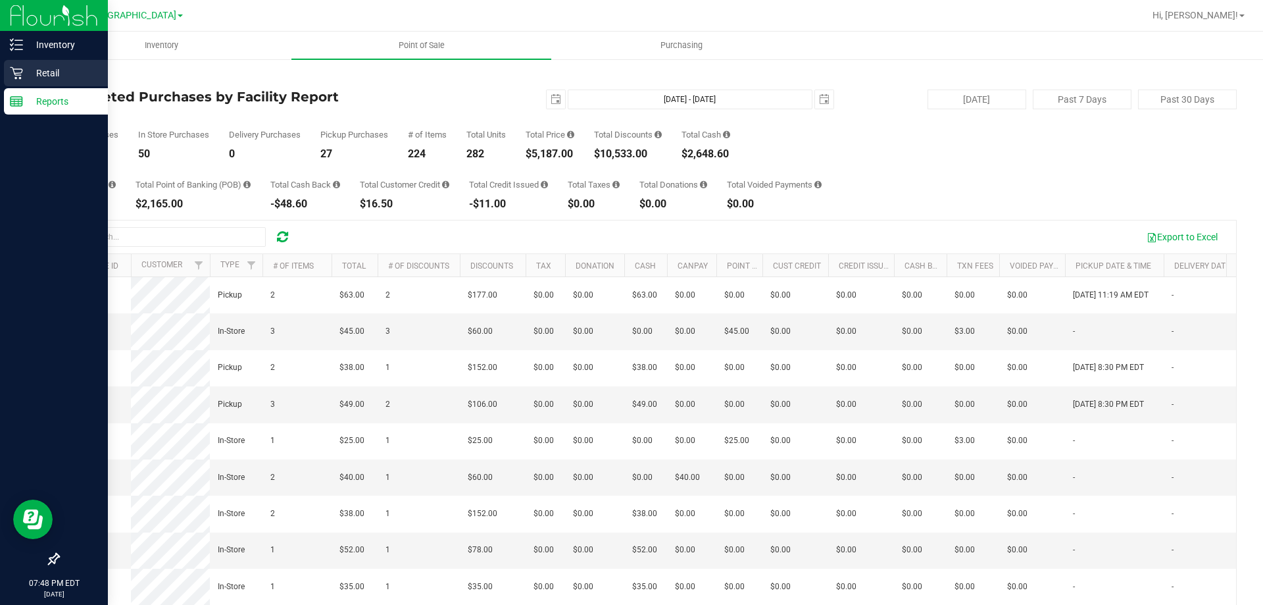
click at [45, 65] on p "Retail" at bounding box center [62, 73] width 79 height 16
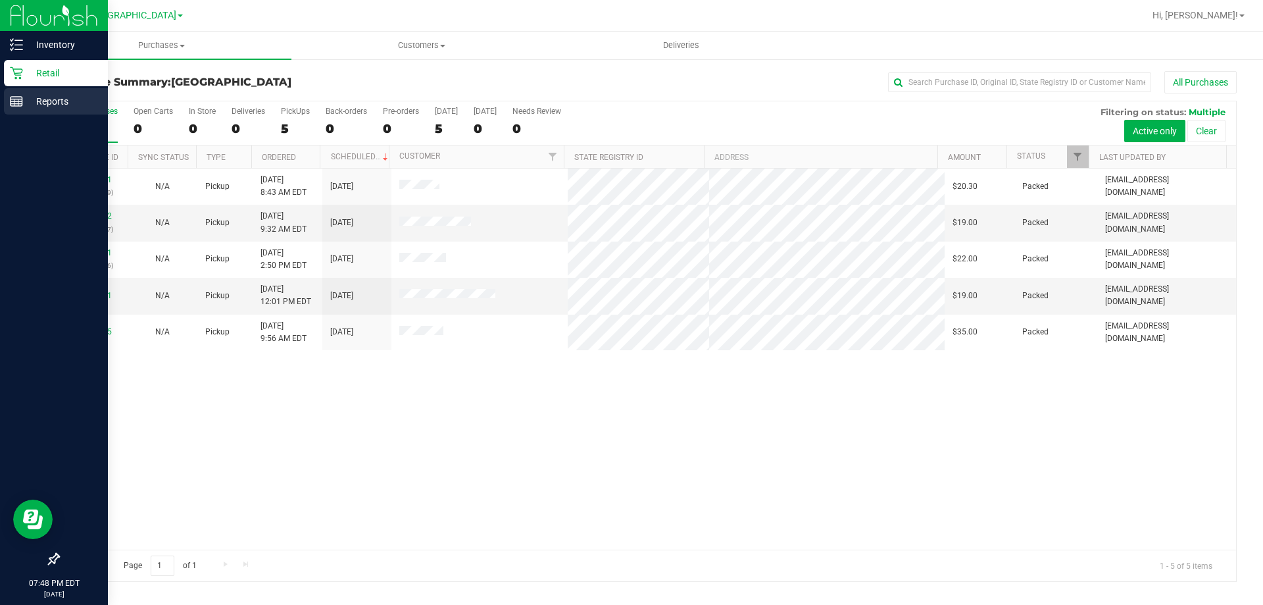
click at [37, 96] on p "Reports" at bounding box center [62, 101] width 79 height 16
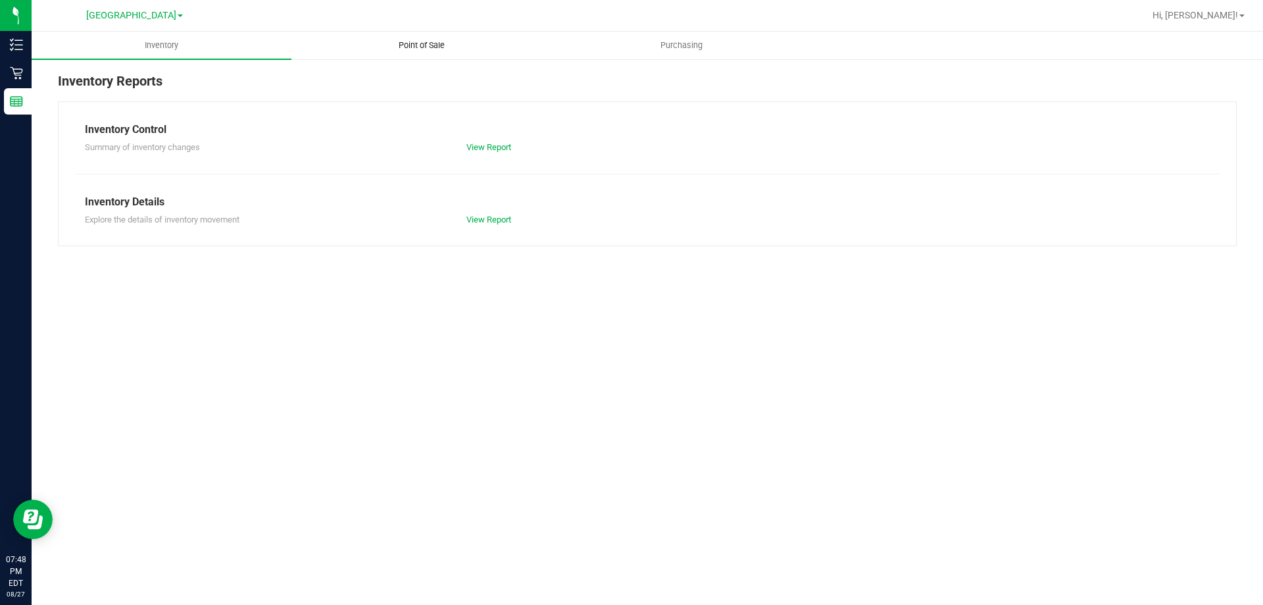
click at [441, 45] on span "Point of Sale" at bounding box center [422, 45] width 82 height 12
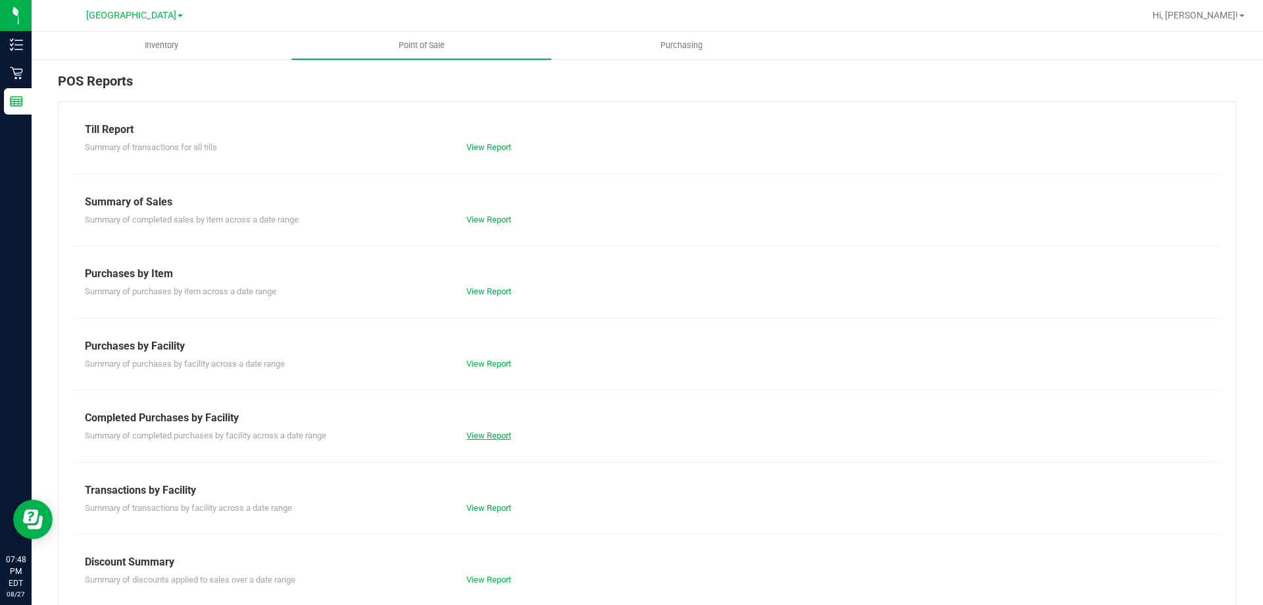
click at [472, 434] on link "View Report" at bounding box center [488, 435] width 45 height 10
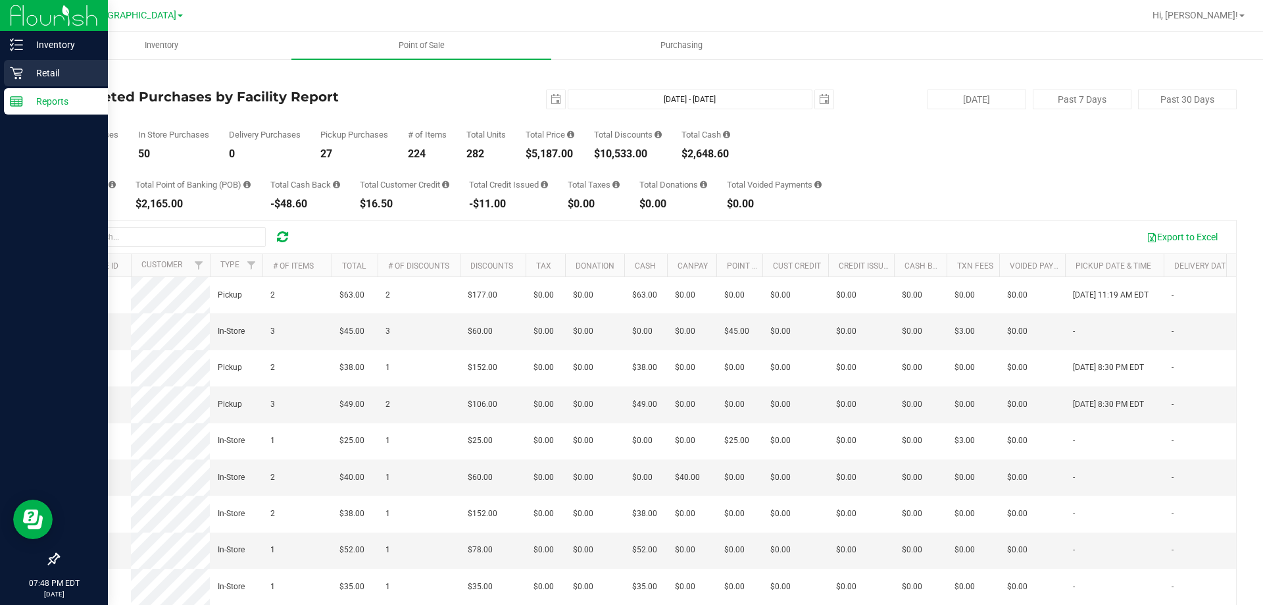
click at [22, 66] on icon at bounding box center [16, 72] width 13 height 13
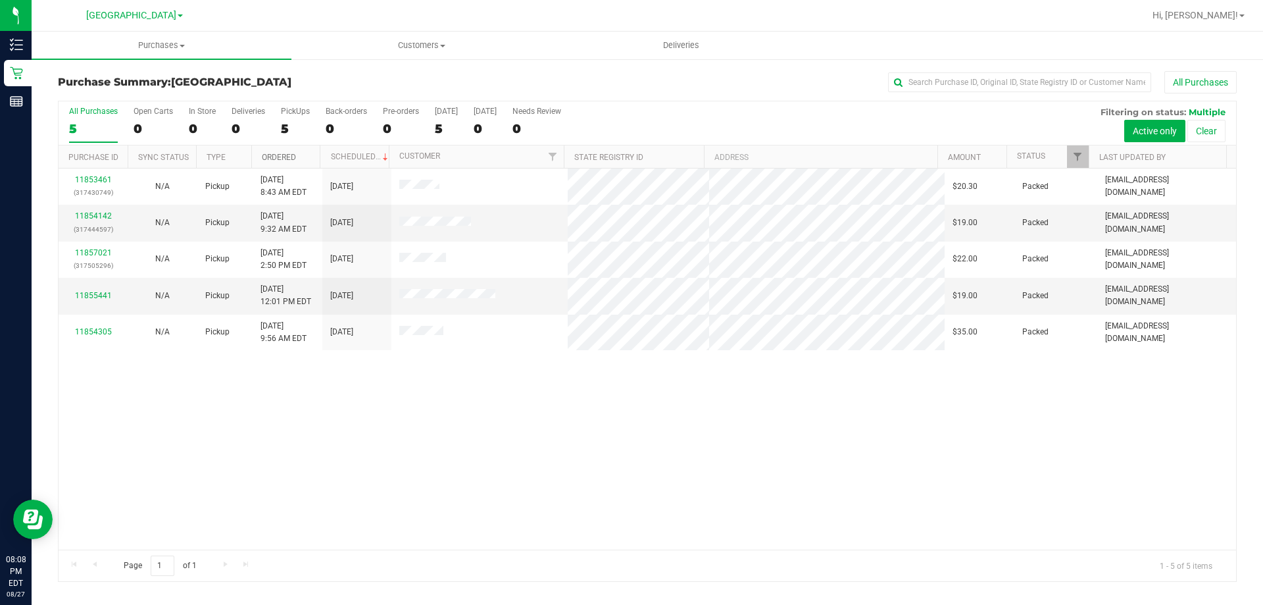
click at [280, 155] on link "Ordered" at bounding box center [279, 157] width 34 height 9
click at [330, 367] on div "11853461 (317430749) N/A Pickup [DATE] 8:43 AM EDT 8/27/2025 $20.30 Packed [EMA…" at bounding box center [648, 358] width 1178 height 381
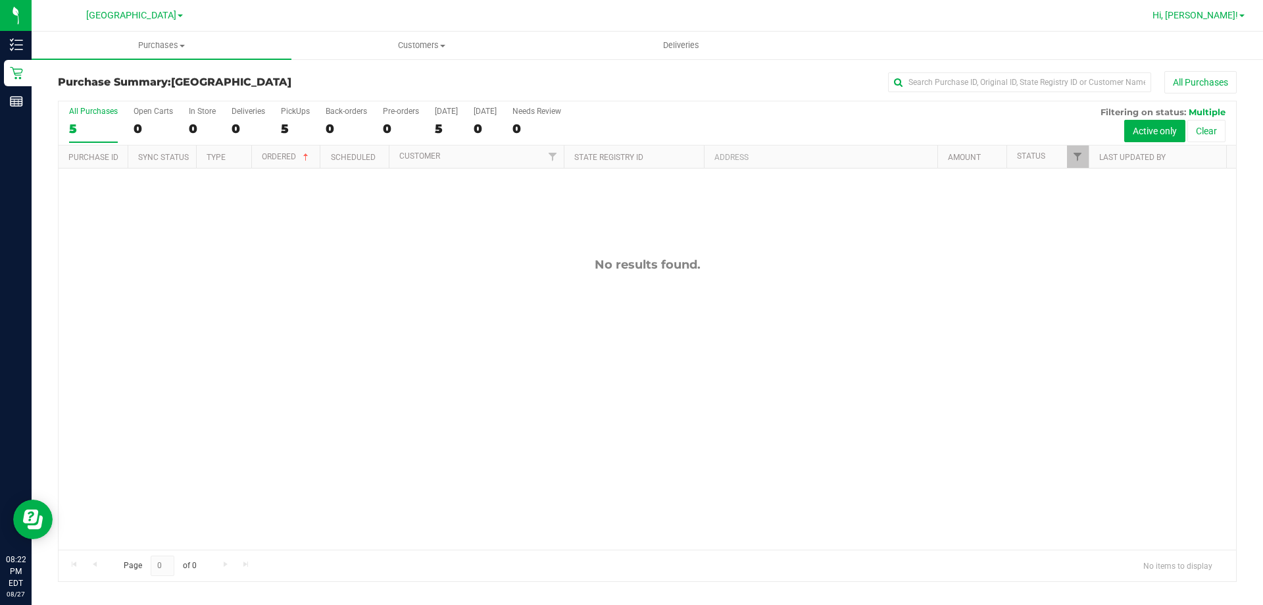
click at [1231, 15] on span "Hi, [PERSON_NAME]!" at bounding box center [1196, 15] width 86 height 11
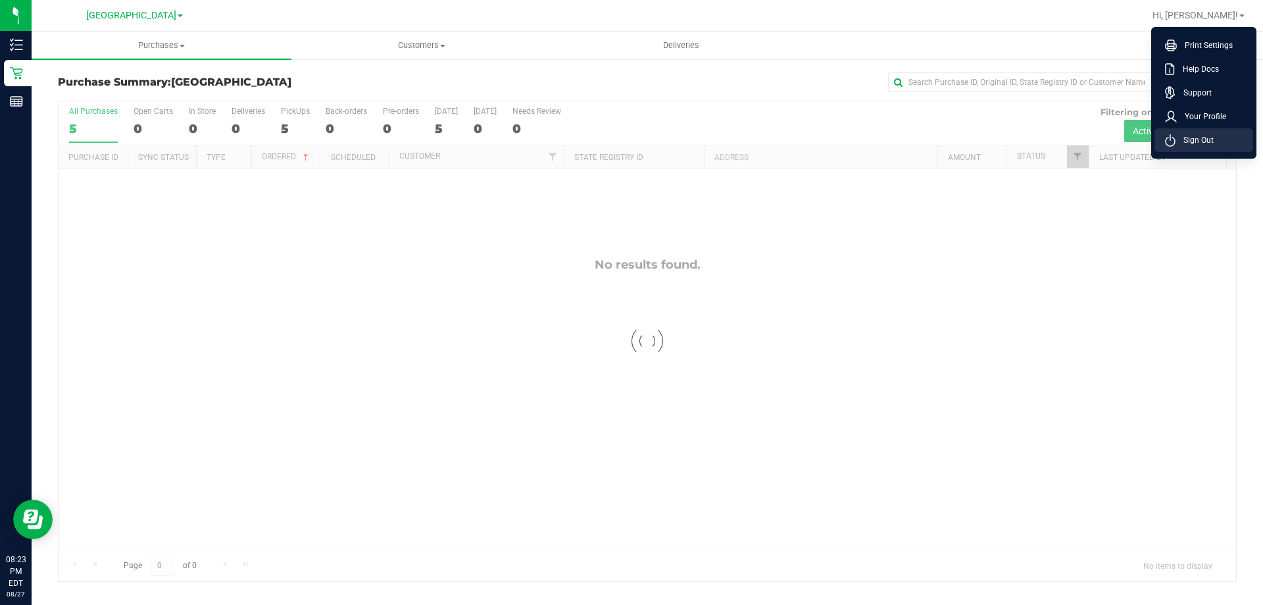
click at [1190, 143] on span "Sign Out" at bounding box center [1195, 140] width 38 height 13
